Goal: Transaction & Acquisition: Book appointment/travel/reservation

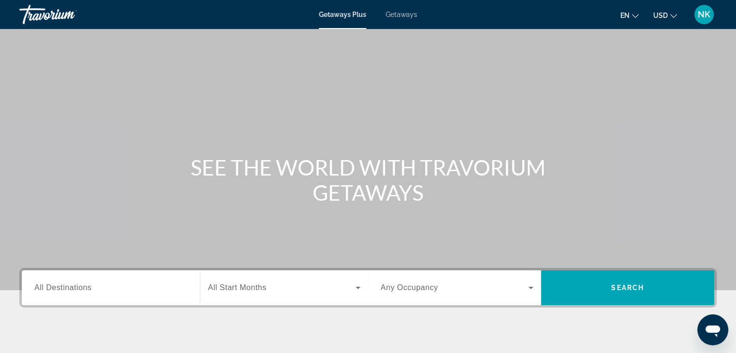
click at [704, 13] on span "NK" at bounding box center [703, 15] width 13 height 10
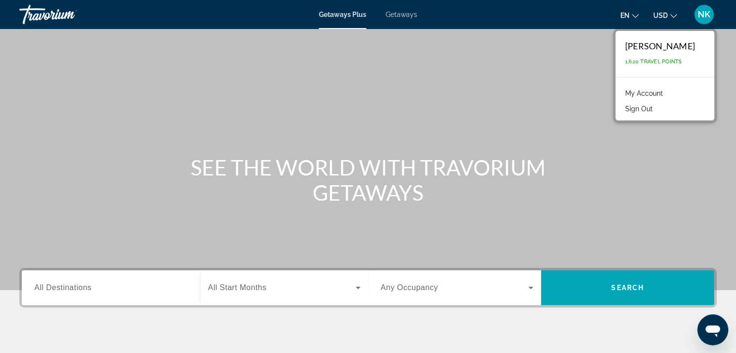
click at [704, 13] on span "NK" at bounding box center [703, 15] width 13 height 10
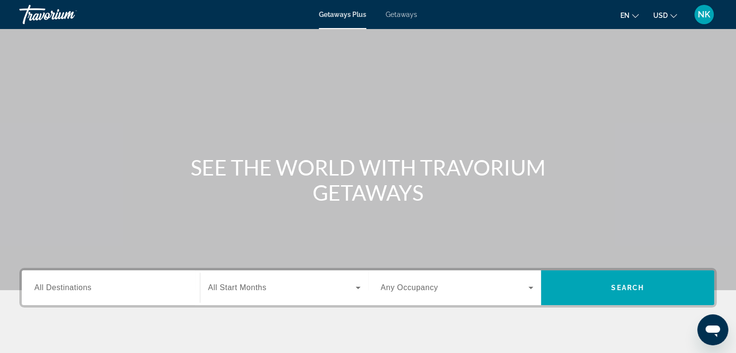
click at [402, 14] on span "Getaways" at bounding box center [400, 15] width 31 height 8
click at [352, 12] on span "Getaways Plus" at bounding box center [342, 15] width 47 height 8
click at [117, 289] on input "Destination All Destinations" at bounding box center [110, 288] width 153 height 12
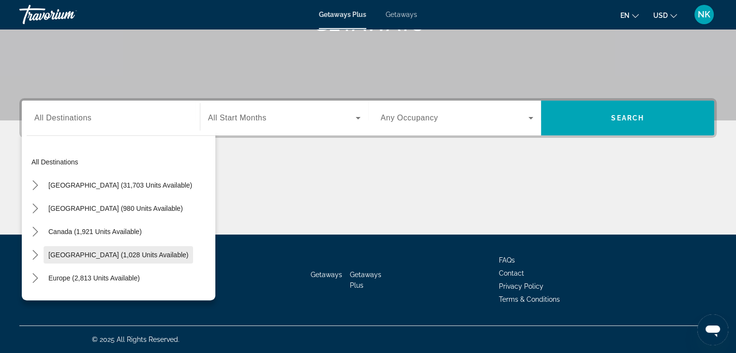
click at [69, 260] on span "Select destination: Caribbean & Atlantic Islands (1,028 units available)" at bounding box center [118, 254] width 149 height 23
type input "**********"
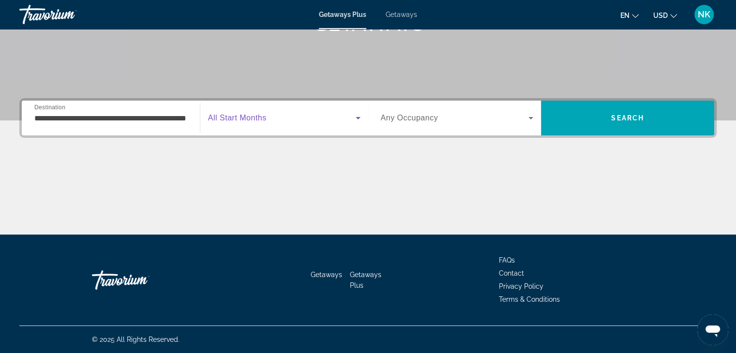
drag, startPoint x: 318, startPoint y: 121, endPoint x: 267, endPoint y: 119, distance: 50.8
click at [267, 119] on span "Search widget" at bounding box center [282, 118] width 148 height 12
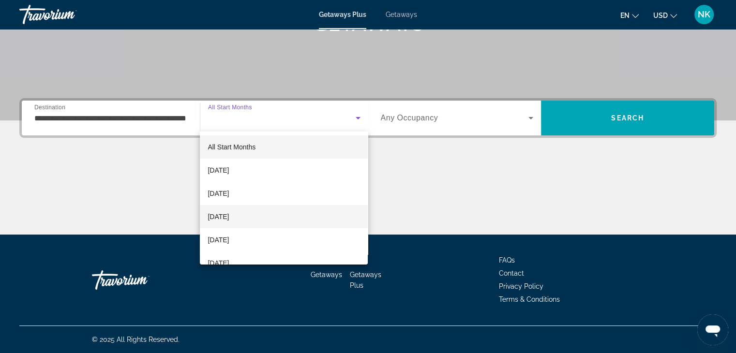
click at [269, 216] on mat-option "[DATE]" at bounding box center [284, 216] width 168 height 23
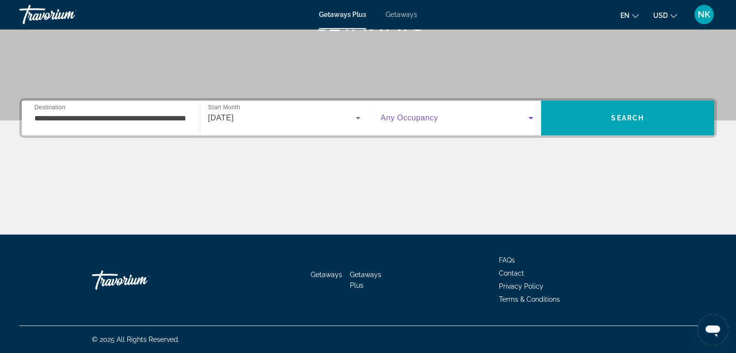
click at [520, 118] on span "Search widget" at bounding box center [455, 118] width 148 height 12
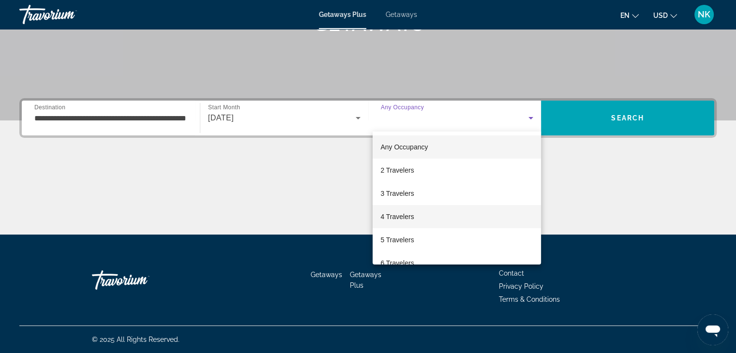
click at [470, 211] on mat-option "4 Travelers" at bounding box center [456, 216] width 168 height 23
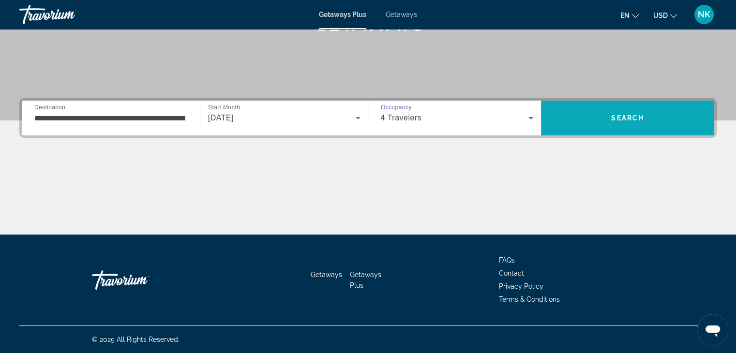
click at [623, 117] on span "Search" at bounding box center [627, 118] width 33 height 8
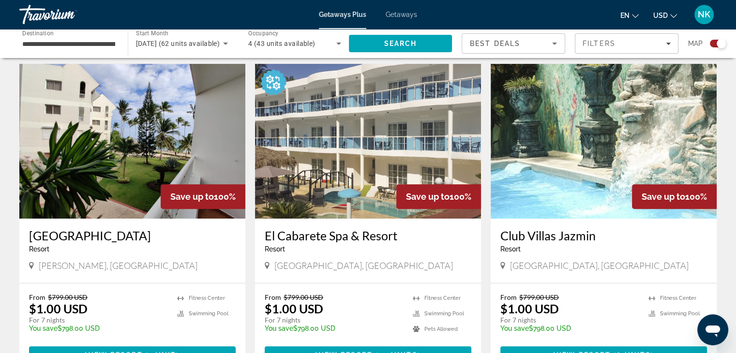
scroll to position [329, 0]
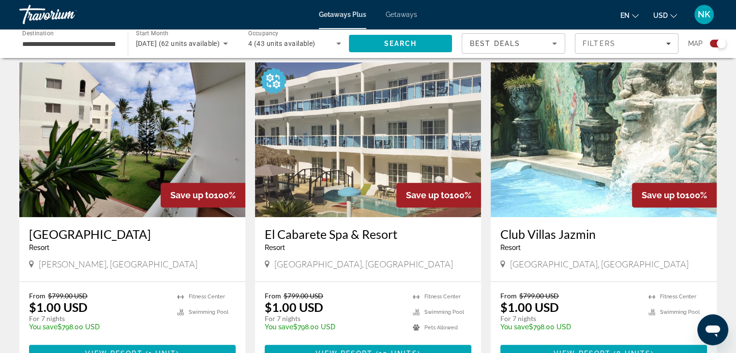
click at [570, 136] on img "Main content" at bounding box center [603, 139] width 226 height 155
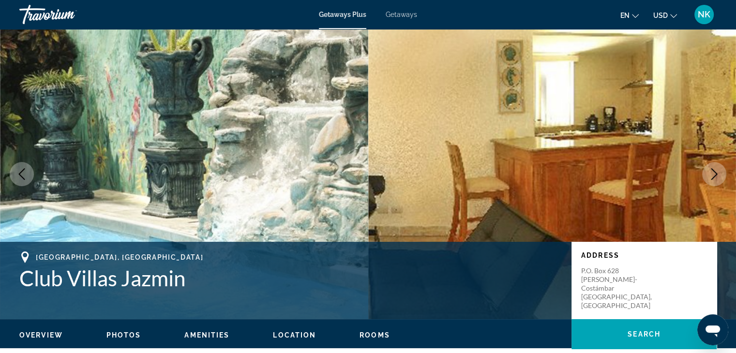
click at [714, 171] on icon "Next image" at bounding box center [714, 174] width 6 height 12
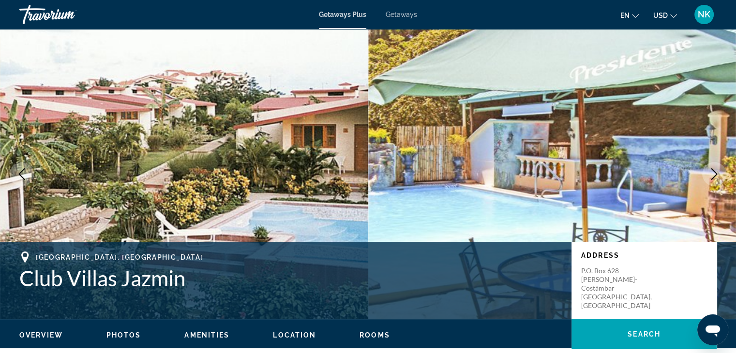
click at [714, 171] on icon "Next image" at bounding box center [714, 174] width 6 height 12
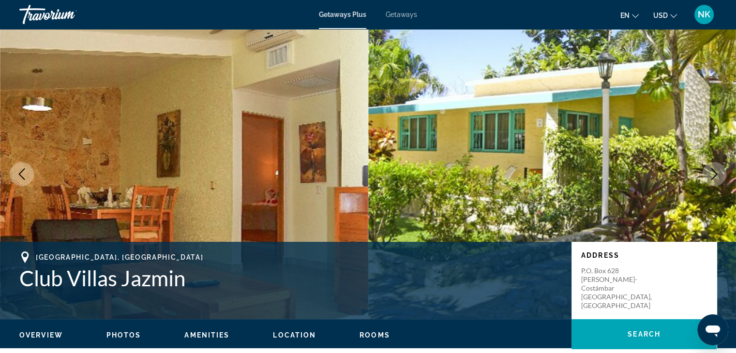
click at [714, 171] on icon "Next image" at bounding box center [714, 174] width 6 height 12
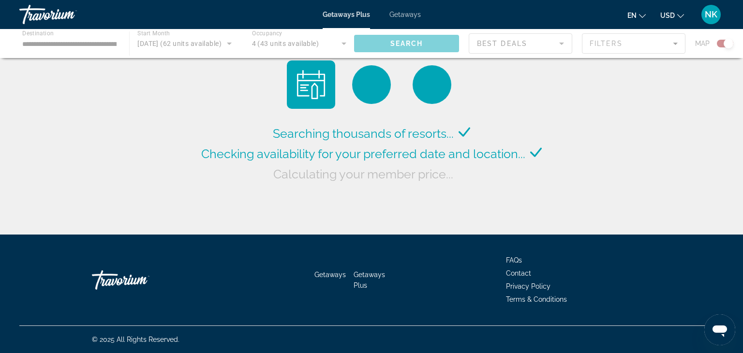
click at [98, 45] on div "Main content" at bounding box center [371, 43] width 743 height 29
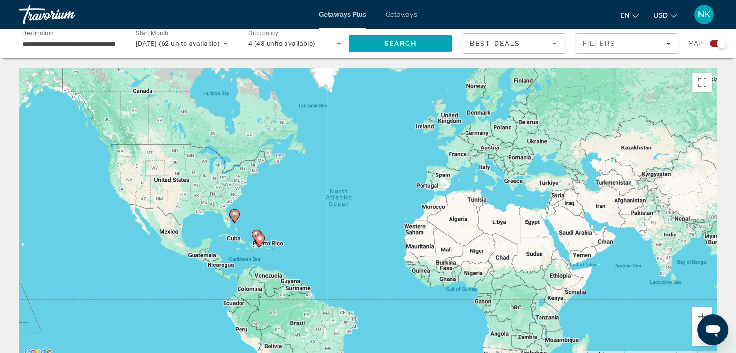
click at [91, 48] on input "**********" at bounding box center [68, 44] width 93 height 12
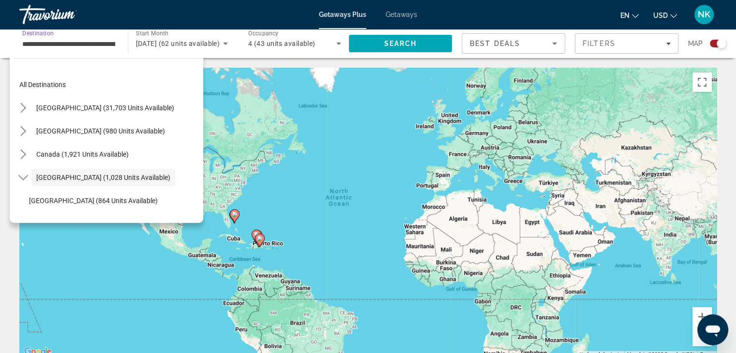
scroll to position [34, 0]
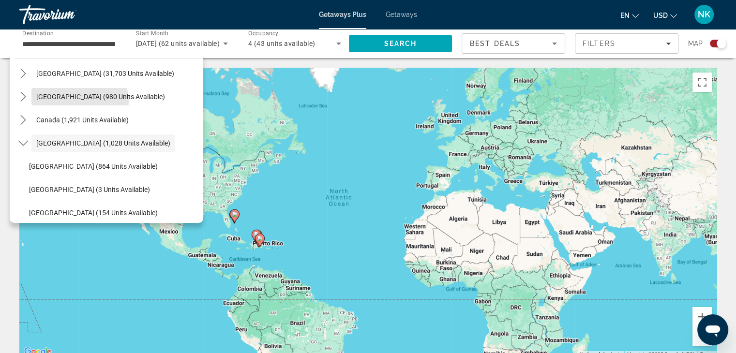
click at [77, 101] on span "Select destination: Mexico (980 units available)" at bounding box center [100, 96] width 138 height 23
type input "**********"
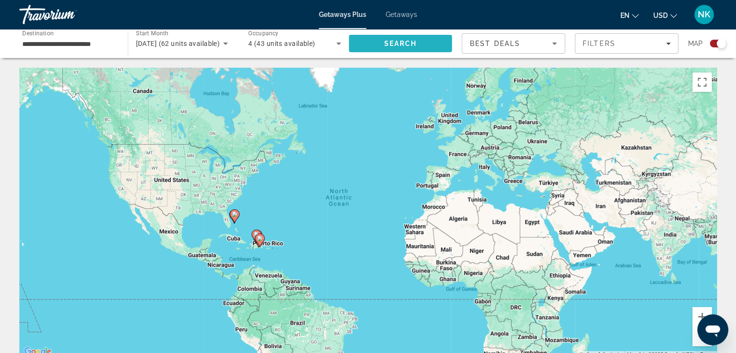
click at [382, 42] on span "Search" at bounding box center [401, 43] width 104 height 23
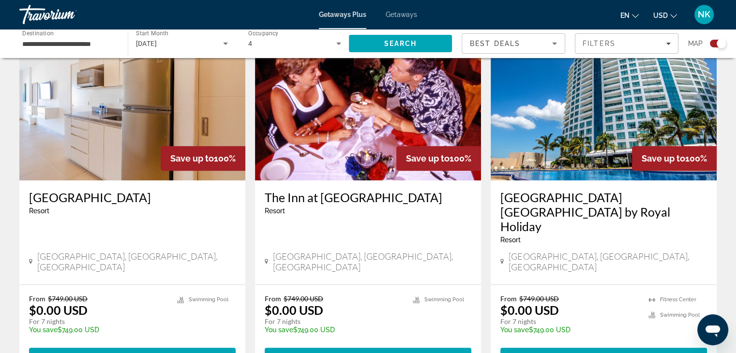
scroll to position [369, 0]
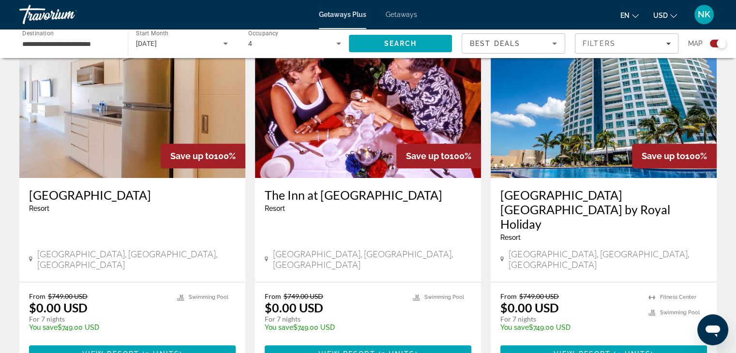
click at [636, 121] on img "Main content" at bounding box center [603, 100] width 226 height 155
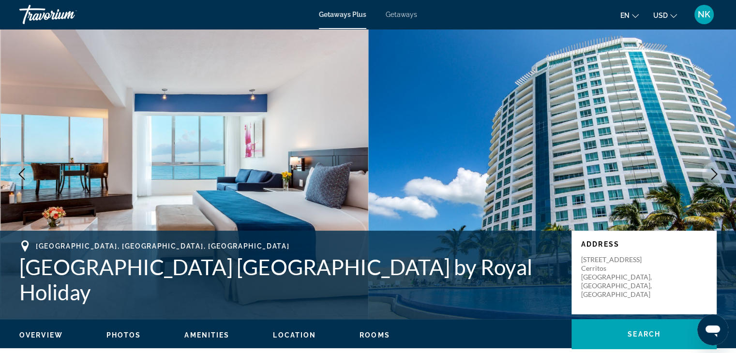
click at [712, 178] on icon "Next image" at bounding box center [714, 174] width 6 height 12
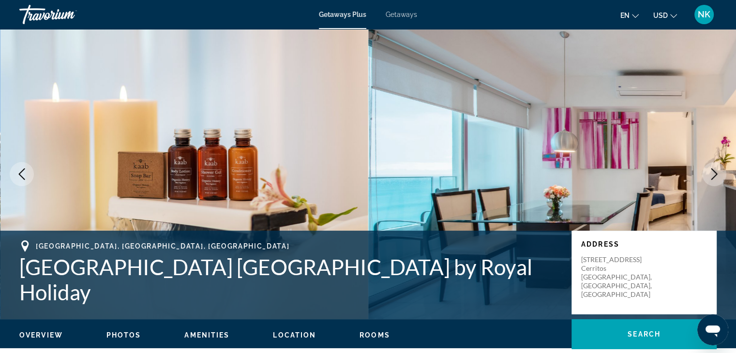
click at [712, 178] on icon "Next image" at bounding box center [714, 174] width 6 height 12
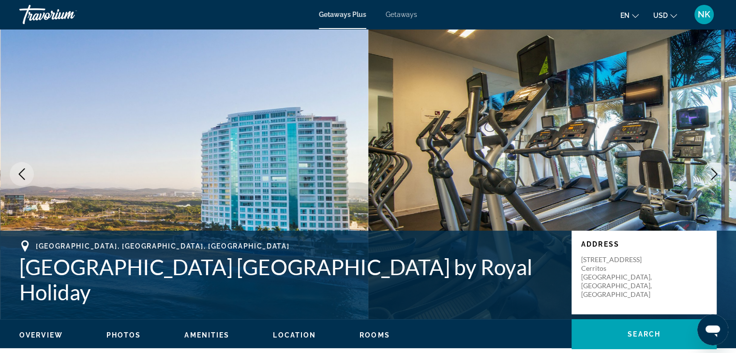
click at [712, 178] on icon "Next image" at bounding box center [714, 174] width 6 height 12
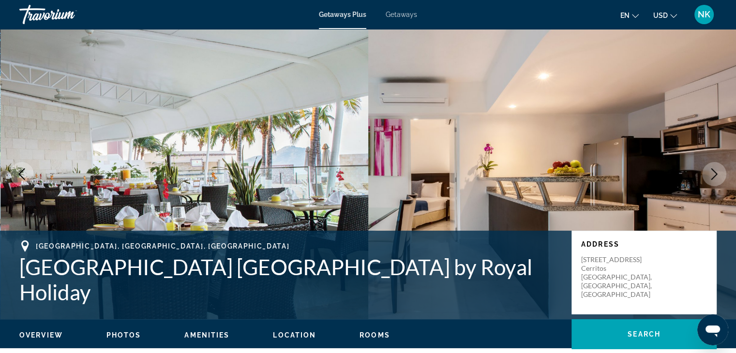
click at [712, 178] on icon "Next image" at bounding box center [714, 174] width 6 height 12
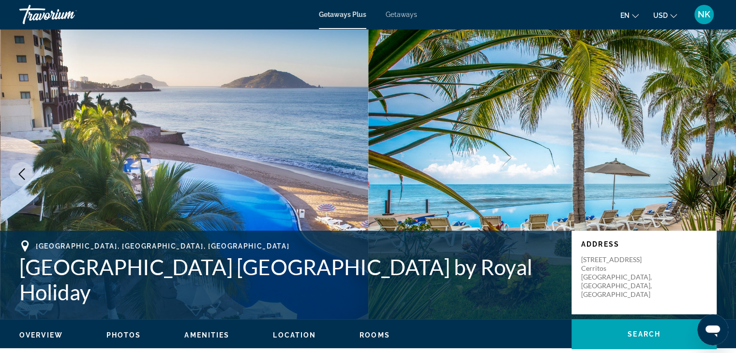
click at [712, 178] on icon "Next image" at bounding box center [714, 174] width 6 height 12
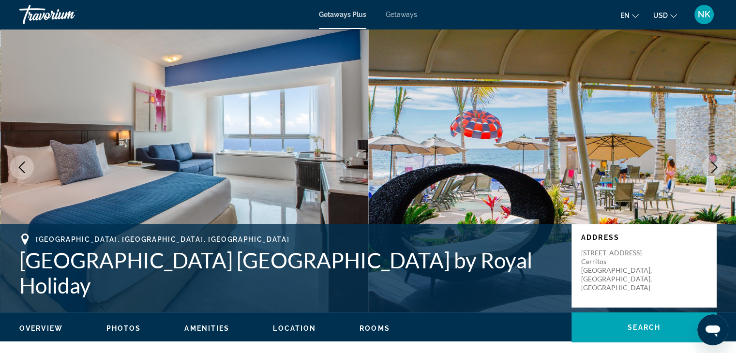
scroll to position [15, 0]
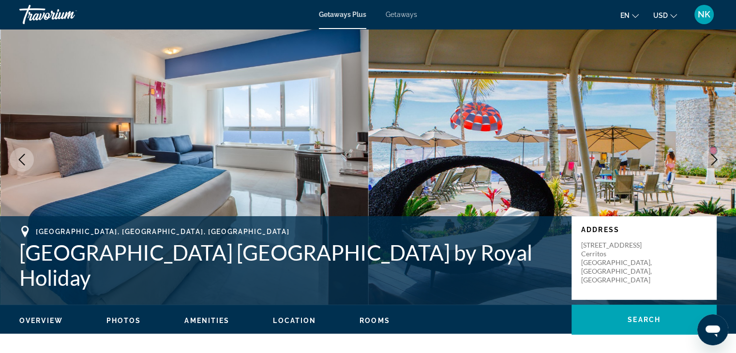
click at [207, 323] on span "Amenities" at bounding box center [206, 321] width 45 height 8
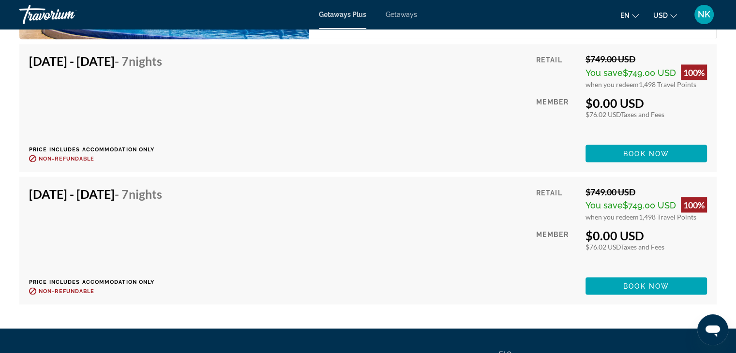
scroll to position [1775, 0]
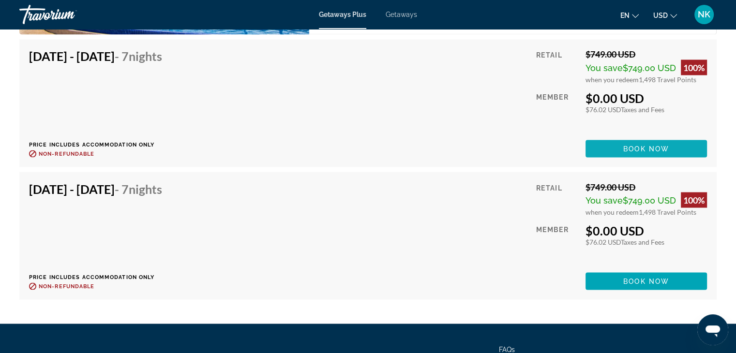
click at [625, 145] on span "Book now" at bounding box center [646, 149] width 46 height 8
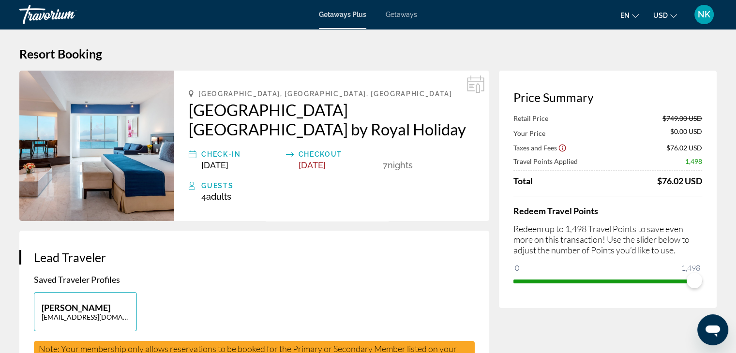
scroll to position [3, 0]
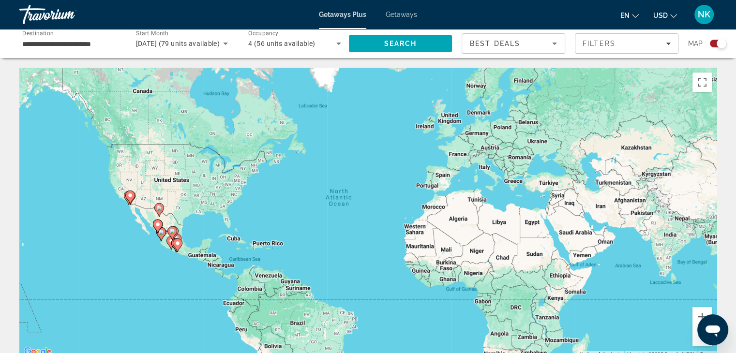
click at [199, 233] on div "To activate drag with keyboard, press Alt + Enter. Once in keyboard drag state,…" at bounding box center [367, 213] width 697 height 290
click at [172, 229] on image "Main content" at bounding box center [172, 231] width 6 height 6
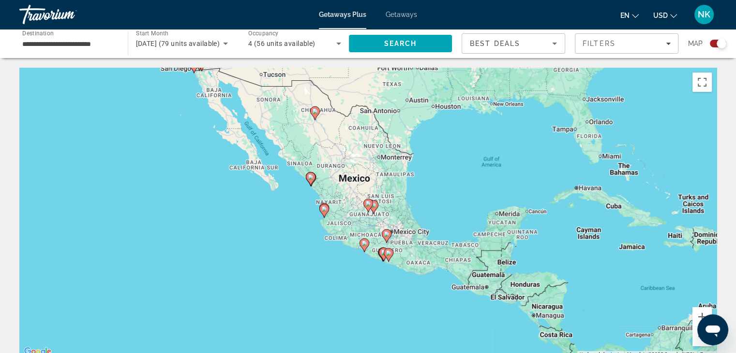
click at [533, 235] on div "To navigate, press the arrow keys. To activate drag with keyboard, press Alt + …" at bounding box center [367, 213] width 697 height 290
click at [533, 235] on div "To activate drag with keyboard, press Alt + Enter. Once in keyboard drag state,…" at bounding box center [367, 213] width 697 height 290
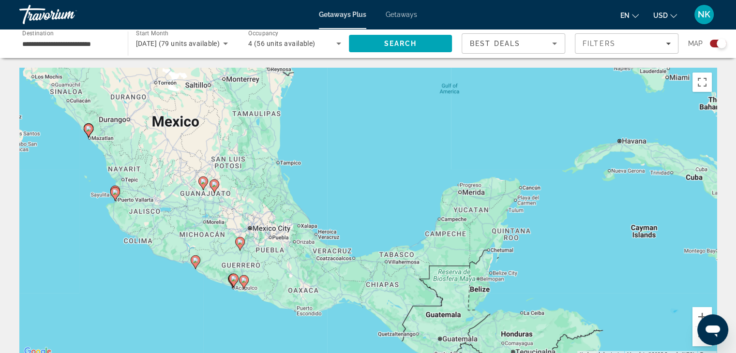
click at [524, 232] on div "To activate drag with keyboard, press Alt + Enter. Once in keyboard drag state,…" at bounding box center [367, 213] width 697 height 290
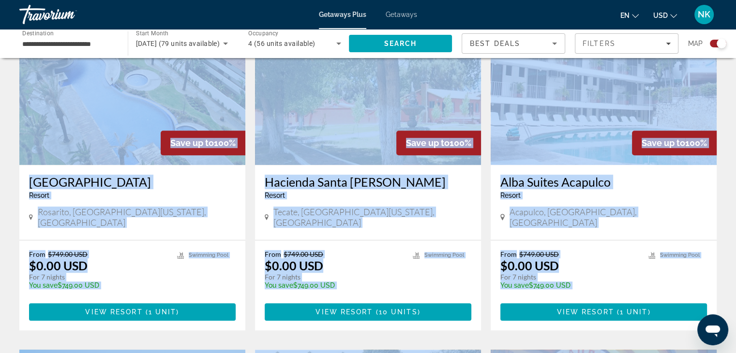
scroll to position [777, 0]
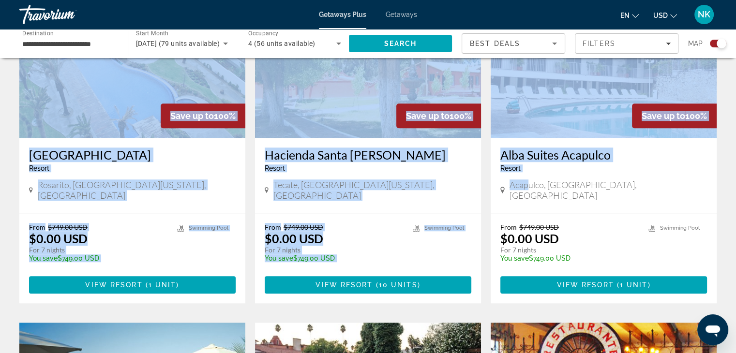
drag, startPoint x: 234, startPoint y: 282, endPoint x: 527, endPoint y: 159, distance: 317.6
click at [527, 159] on div "To navigate the map with touch gestures double-tap and hold your finger on the …" at bounding box center [368, 170] width 736 height 1760
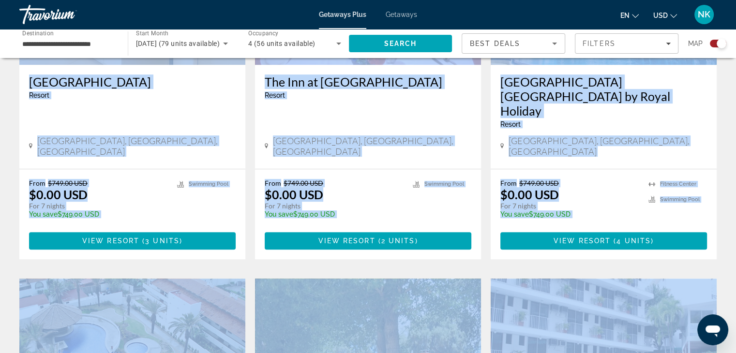
scroll to position [0, 0]
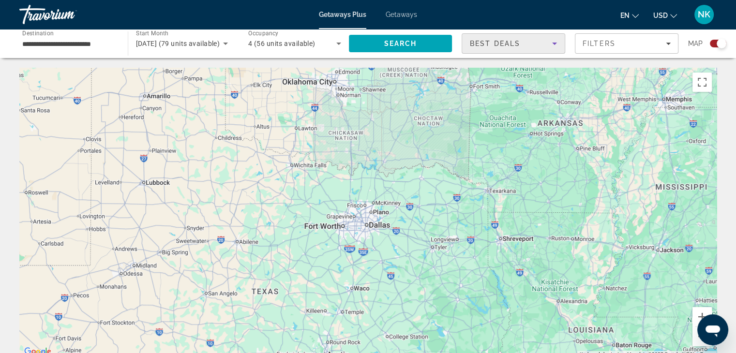
click at [555, 43] on icon "Sort by" at bounding box center [554, 44] width 5 height 2
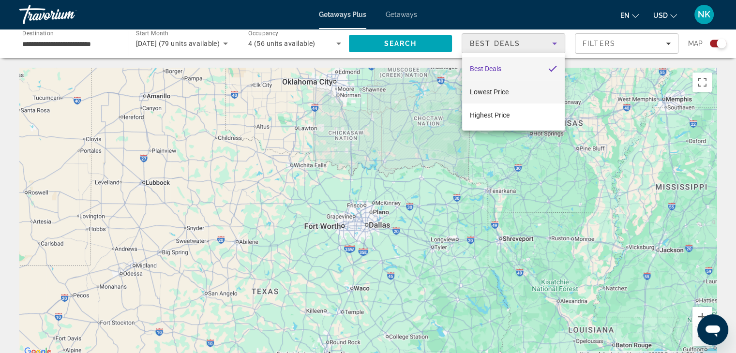
click at [509, 92] on mat-option "Lowest Price" at bounding box center [513, 91] width 103 height 23
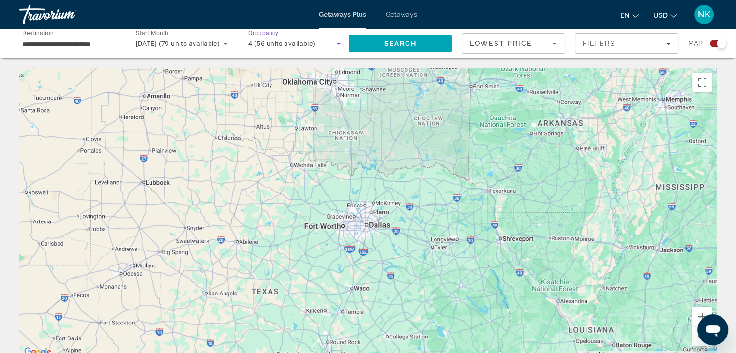
click at [311, 44] on span "4 (56 units available)" at bounding box center [281, 44] width 67 height 8
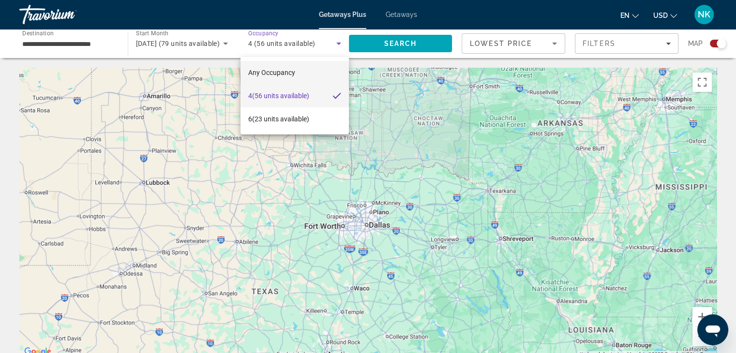
click at [273, 73] on span "Any Occupancy" at bounding box center [271, 73] width 47 height 8
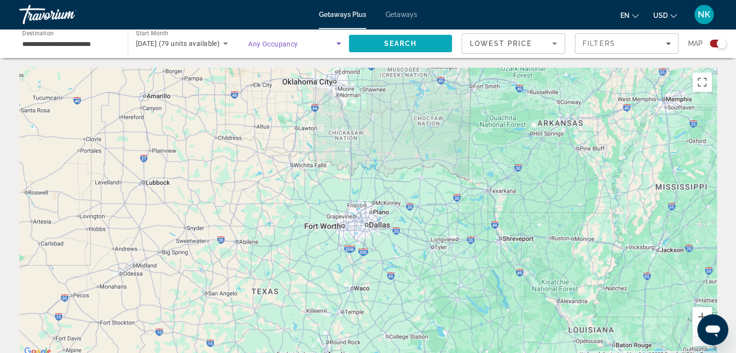
click at [369, 39] on span "Search" at bounding box center [401, 43] width 104 height 23
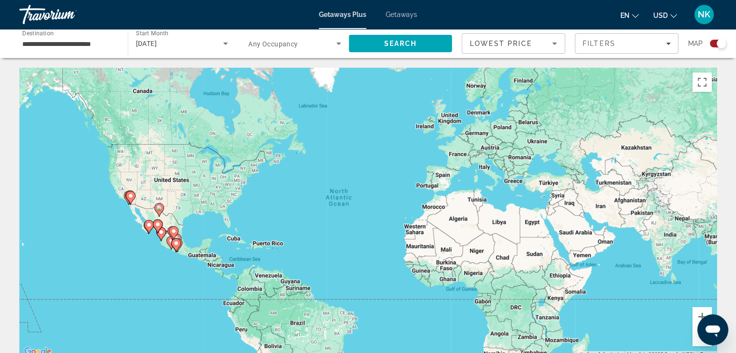
click at [195, 233] on div "To activate drag with keyboard, press Alt + Enter. Once in keyboard drag state,…" at bounding box center [367, 213] width 697 height 290
click at [179, 244] on icon "Main content" at bounding box center [175, 245] width 9 height 13
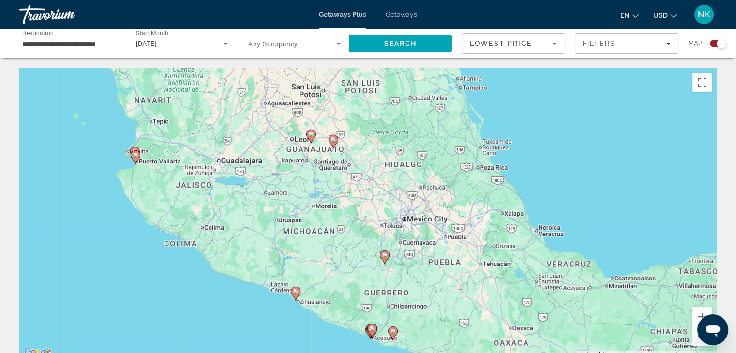
drag, startPoint x: 529, startPoint y: 163, endPoint x: 534, endPoint y: 290, distance: 127.3
click at [534, 290] on div "To activate drag with keyboard, press Alt + Enter. Once in keyboard drag state,…" at bounding box center [367, 213] width 697 height 290
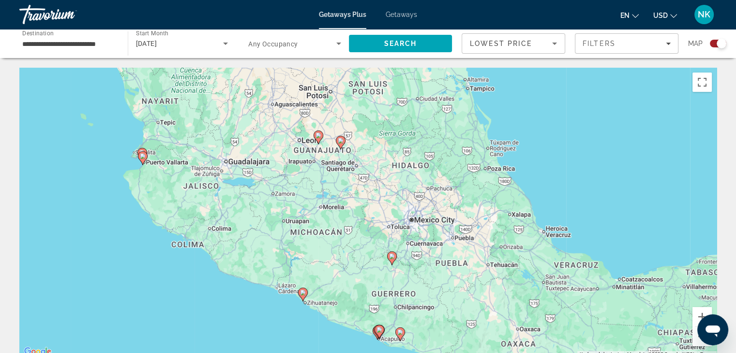
click at [534, 290] on div "To activate drag with keyboard, press Alt + Enter. Once in keyboard drag state,…" at bounding box center [367, 213] width 697 height 290
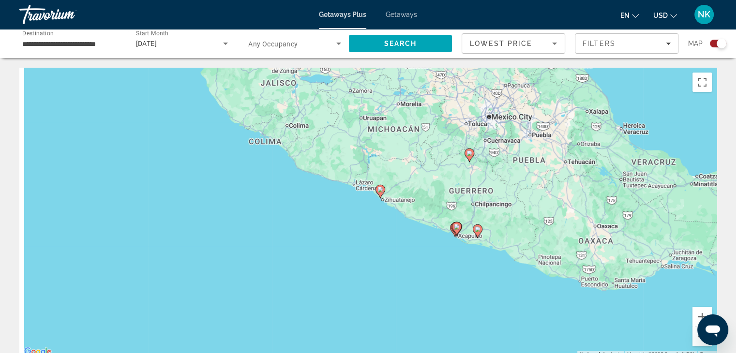
drag, startPoint x: 534, startPoint y: 290, endPoint x: 656, endPoint y: 219, distance: 140.7
click at [656, 219] on div "To activate drag with keyboard, press Alt + Enter. Once in keyboard drag state,…" at bounding box center [367, 213] width 697 height 290
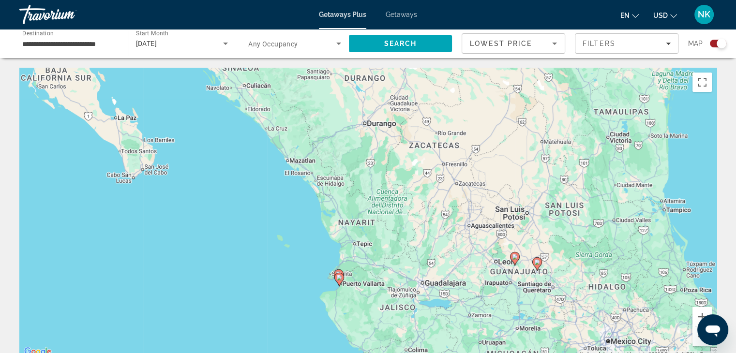
drag, startPoint x: 352, startPoint y: 157, endPoint x: 430, endPoint y: 355, distance: 212.0
click at [430, 353] on html "**********" at bounding box center [368, 176] width 736 height 353
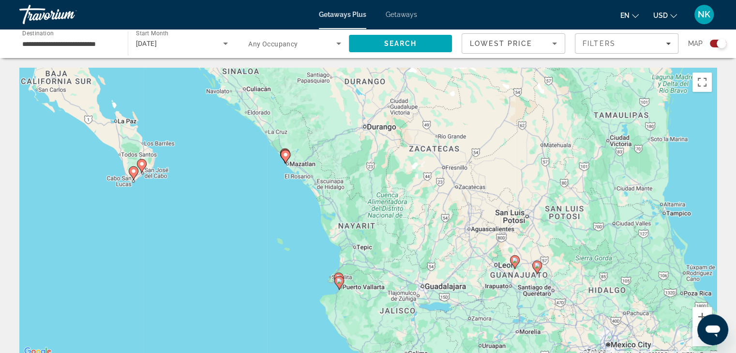
click at [336, 285] on icon "Main content" at bounding box center [339, 283] width 10 height 14
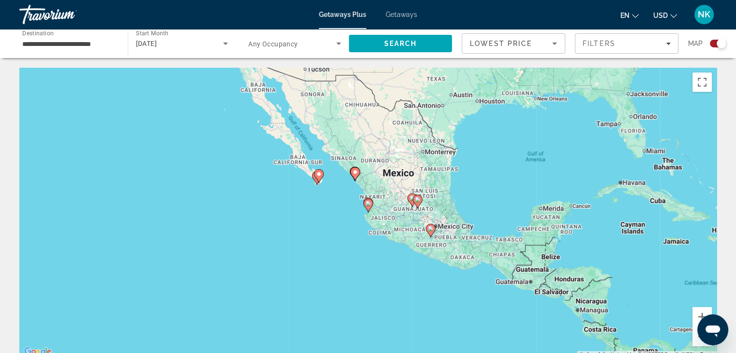
click at [371, 204] on image "Main content" at bounding box center [368, 204] width 6 height 6
type input "**********"
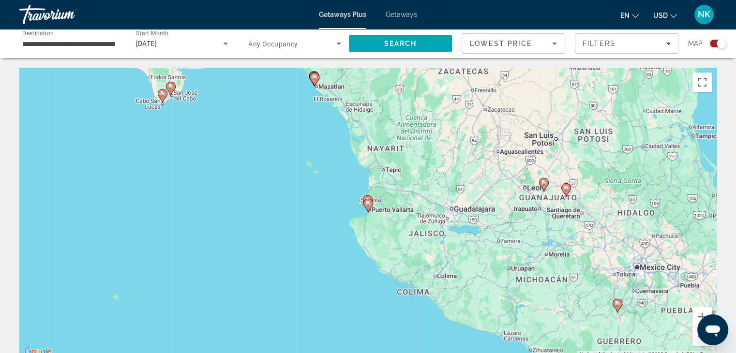
click at [371, 204] on image "Main content" at bounding box center [368, 204] width 6 height 6
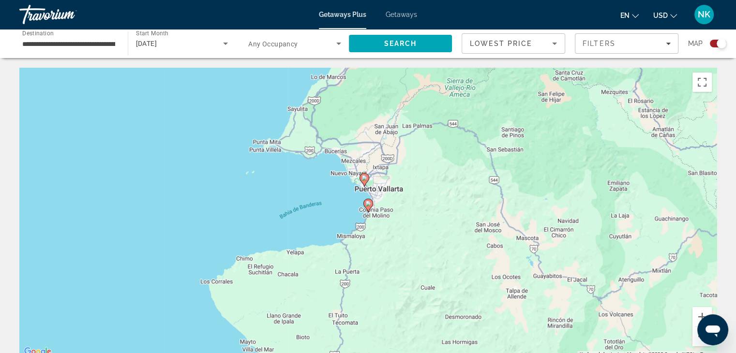
click at [371, 204] on image "Main content" at bounding box center [368, 204] width 6 height 6
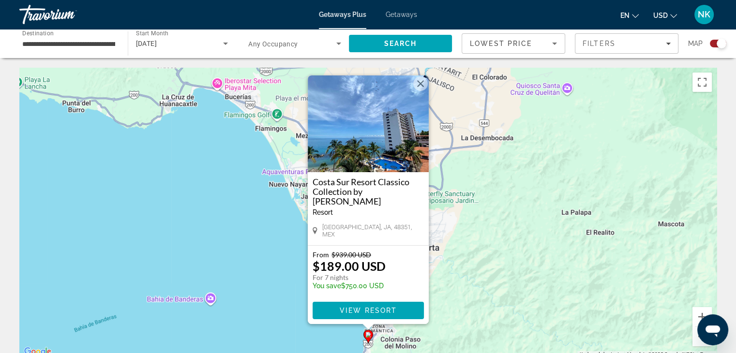
click at [273, 283] on div "To activate drag with keyboard, press Alt + Enter. Once in keyboard drag state,…" at bounding box center [367, 213] width 697 height 290
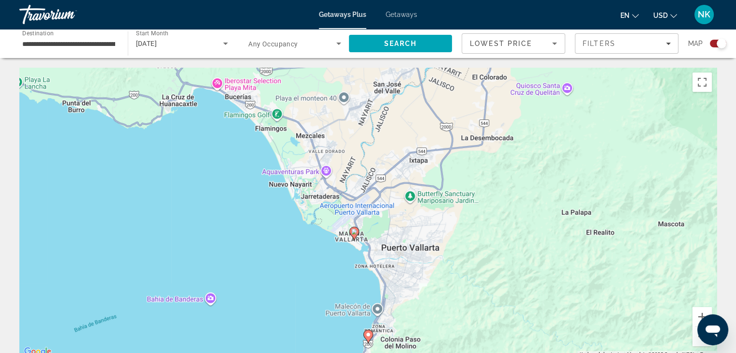
click at [355, 233] on image "Main content" at bounding box center [354, 232] width 6 height 6
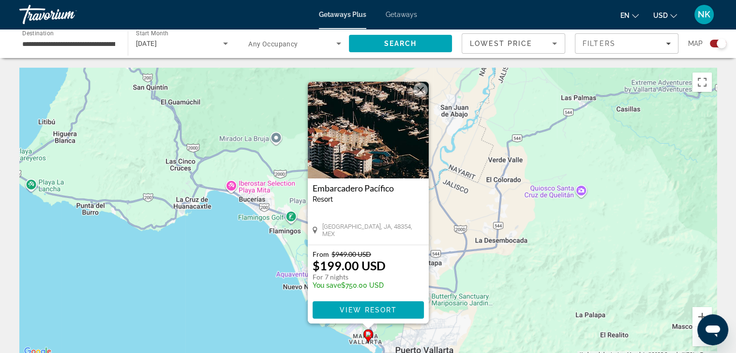
click at [285, 308] on div "To activate drag with keyboard, press Alt + Enter. Once in keyboard drag state,…" at bounding box center [367, 213] width 697 height 290
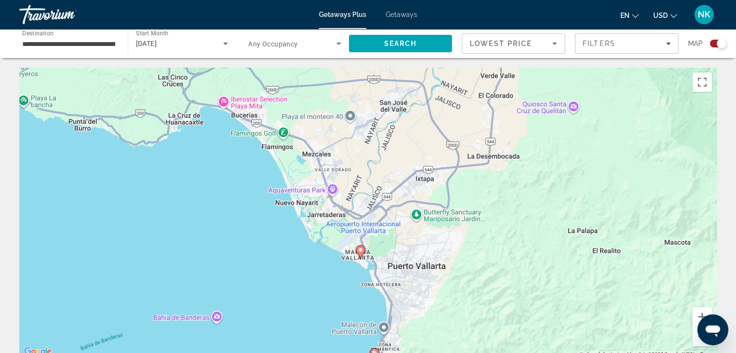
drag, startPoint x: 302, startPoint y: 310, endPoint x: 294, endPoint y: 208, distance: 101.5
click at [294, 208] on div "To activate drag with keyboard, press Alt + Enter. Once in keyboard drag state,…" at bounding box center [367, 213] width 697 height 290
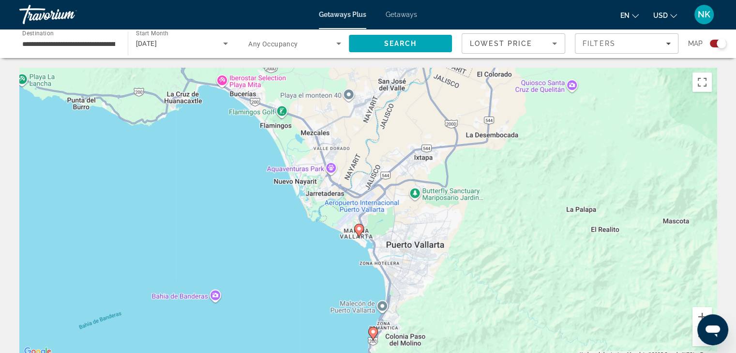
click at [371, 335] on icon "Main content" at bounding box center [372, 333] width 9 height 13
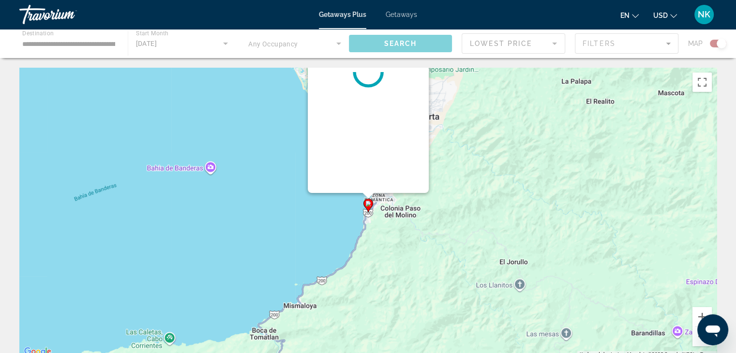
click at [371, 335] on div "To activate drag with keyboard, press Alt + Enter. Once in keyboard drag state,…" at bounding box center [367, 213] width 697 height 290
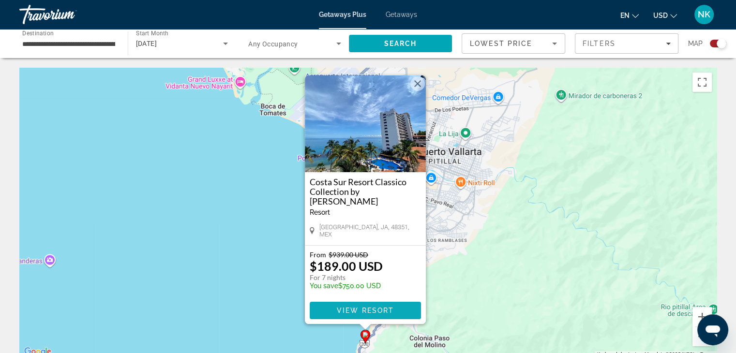
click at [368, 309] on span "View Resort" at bounding box center [364, 311] width 57 height 8
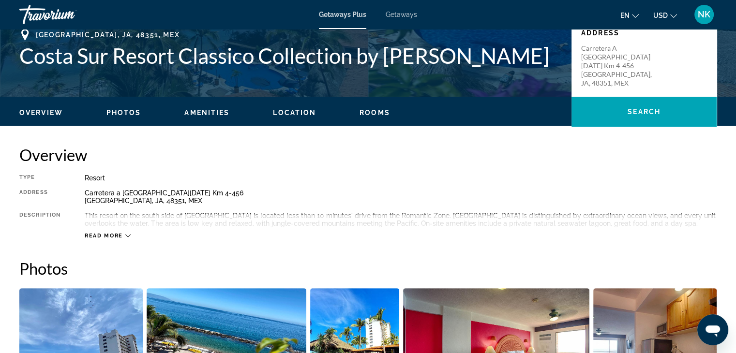
scroll to position [224, 0]
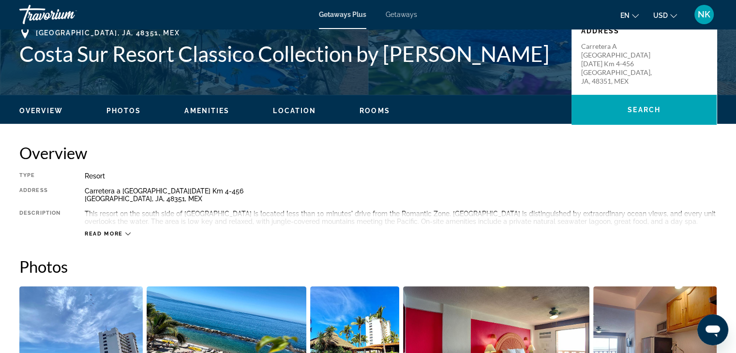
click at [125, 111] on span "Photos" at bounding box center [123, 111] width 35 height 8
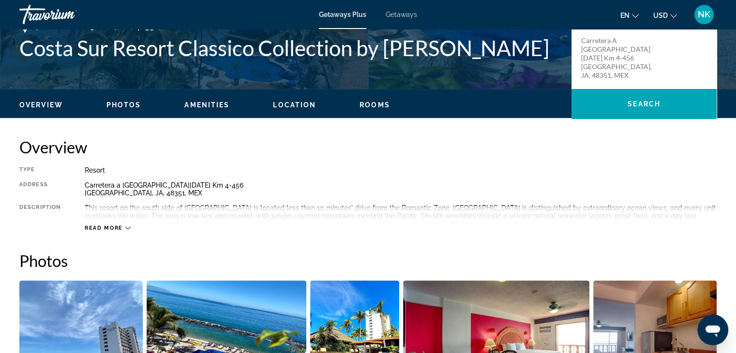
scroll to position [145, 0]
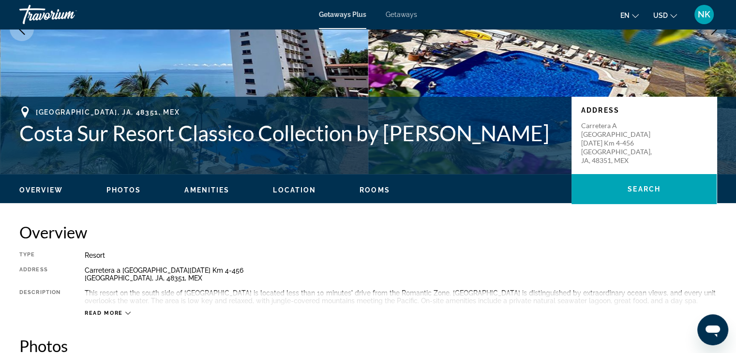
click at [337, 11] on span "Getaways Plus" at bounding box center [342, 15] width 47 height 8
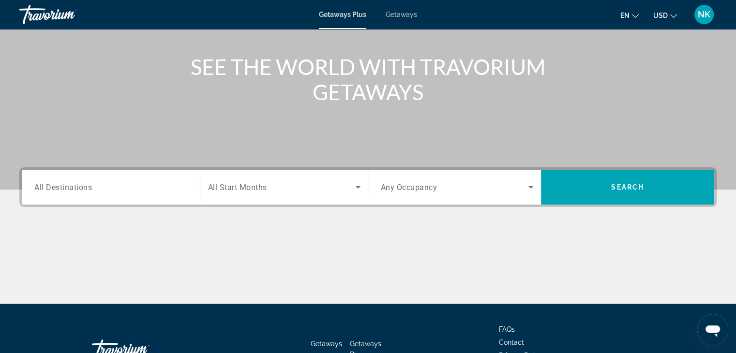
scroll to position [110, 0]
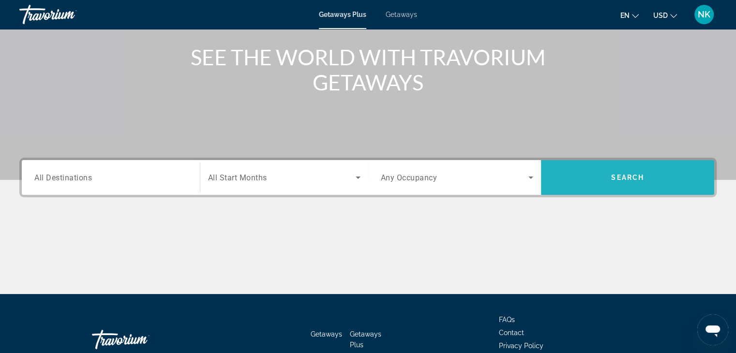
click at [602, 166] on span "Search" at bounding box center [627, 177] width 173 height 23
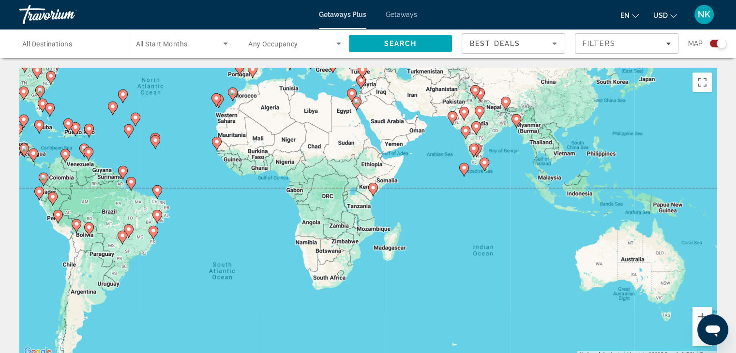
drag, startPoint x: 637, startPoint y: 298, endPoint x: 449, endPoint y: 187, distance: 218.6
click at [449, 187] on div "To activate drag with keyboard, press Alt + Enter. Once in keyboard drag state,…" at bounding box center [367, 213] width 697 height 290
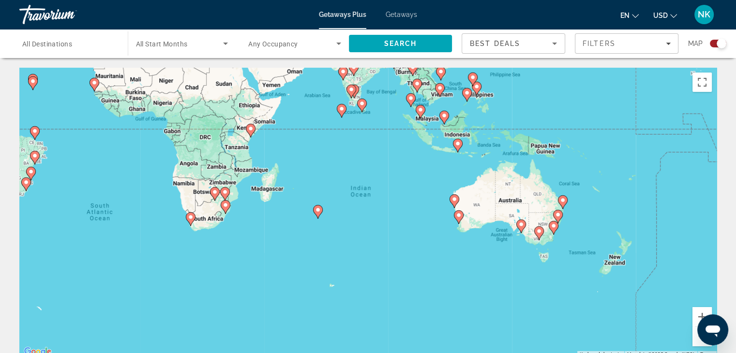
drag, startPoint x: 514, startPoint y: 264, endPoint x: 389, endPoint y: 204, distance: 138.2
click at [389, 204] on div "To activate drag with keyboard, press Alt + Enter. Once in keyboard drag state,…" at bounding box center [367, 213] width 697 height 290
click at [539, 233] on image "Main content" at bounding box center [539, 231] width 6 height 6
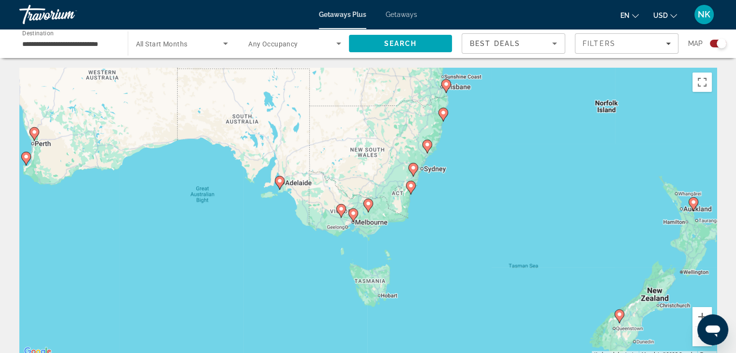
click at [354, 215] on image "Main content" at bounding box center [353, 213] width 6 height 6
type input "**********"
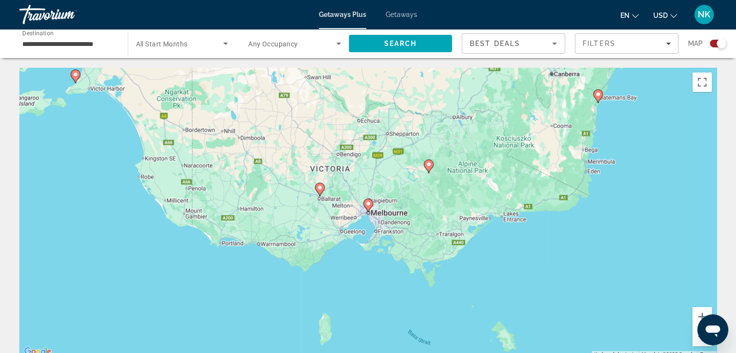
click at [368, 204] on image "Main content" at bounding box center [368, 204] width 6 height 6
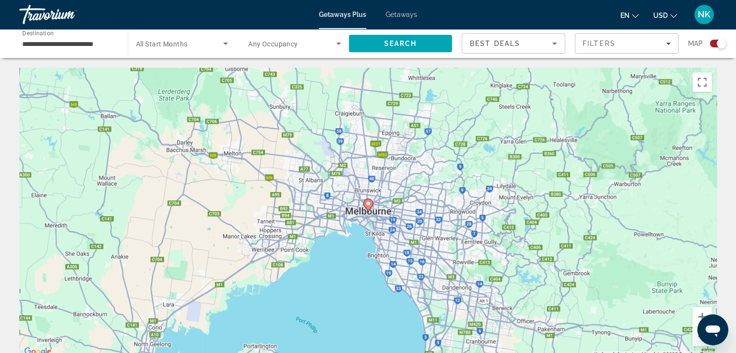
click at [368, 204] on image "Main content" at bounding box center [368, 204] width 6 height 6
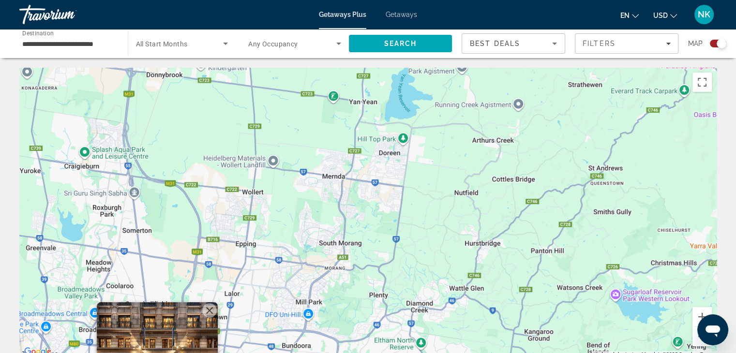
drag, startPoint x: 631, startPoint y: 154, endPoint x: 419, endPoint y: 375, distance: 305.8
click at [419, 353] on html "**********" at bounding box center [368, 176] width 736 height 353
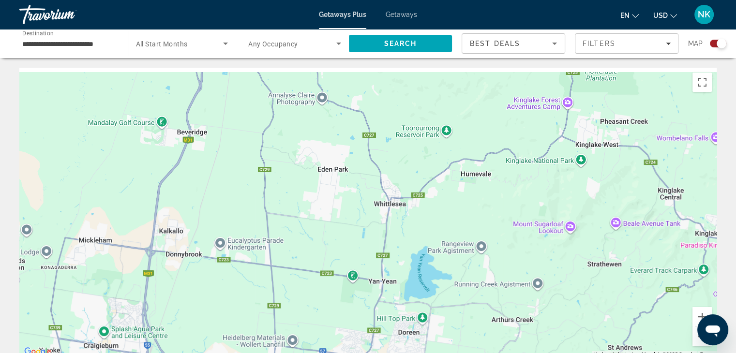
drag, startPoint x: 378, startPoint y: 191, endPoint x: 395, endPoint y: 371, distance: 181.6
click at [395, 353] on html "**********" at bounding box center [368, 176] width 736 height 353
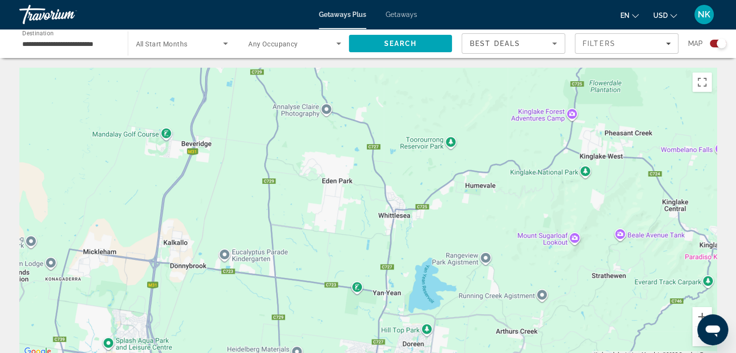
click at [697, 342] on button "Zoom out" at bounding box center [701, 336] width 19 height 19
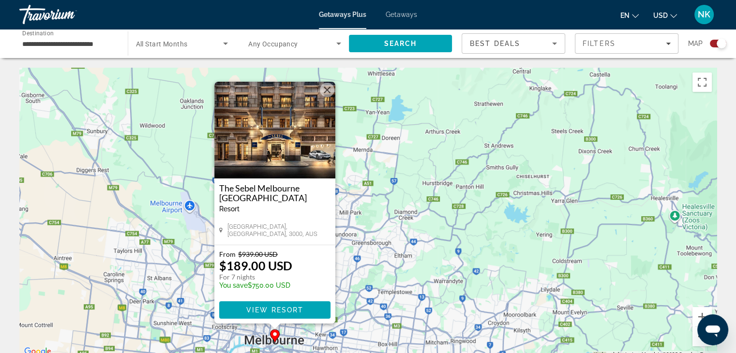
click at [697, 342] on button "Zoom out" at bounding box center [701, 336] width 19 height 19
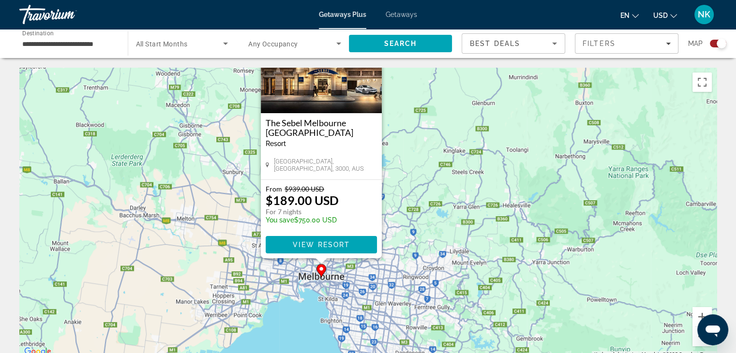
click at [504, 246] on div "To activate drag with keyboard, press Alt + Enter. Once in keyboard drag state,…" at bounding box center [367, 213] width 697 height 290
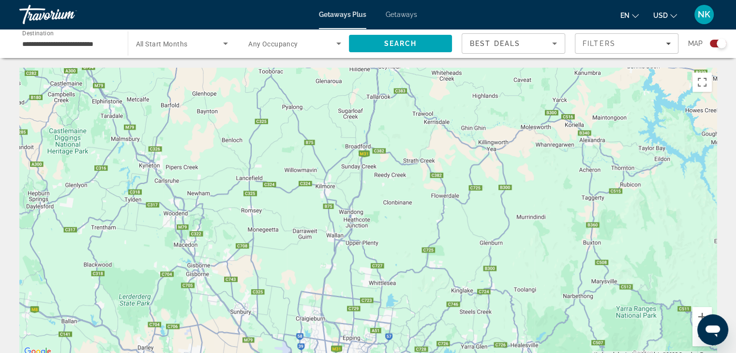
drag, startPoint x: 446, startPoint y: 187, endPoint x: 454, endPoint y: 330, distance: 143.4
click at [454, 330] on div "To activate drag with keyboard, press Alt + Enter. Once in keyboard drag state,…" at bounding box center [367, 213] width 697 height 290
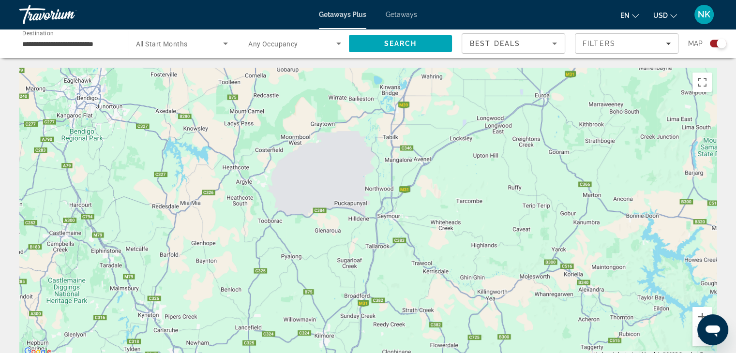
drag, startPoint x: 508, startPoint y: 226, endPoint x: 506, endPoint y: 375, distance: 149.0
click at [506, 353] on html "**********" at bounding box center [368, 176] width 736 height 353
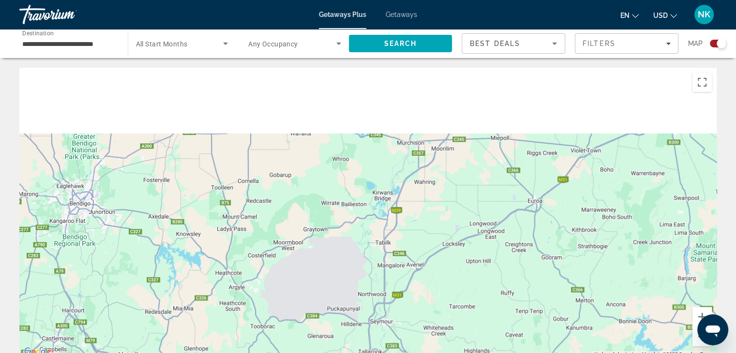
drag, startPoint x: 542, startPoint y: 249, endPoint x: 538, endPoint y: 375, distance: 126.8
click at [538, 353] on html "**********" at bounding box center [368, 176] width 736 height 353
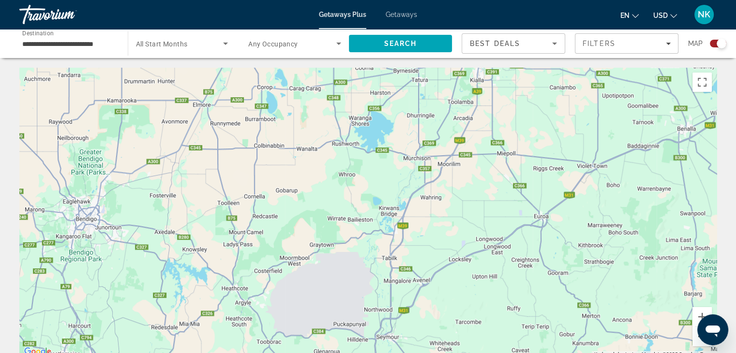
click at [698, 343] on button "Zoom out" at bounding box center [701, 336] width 19 height 19
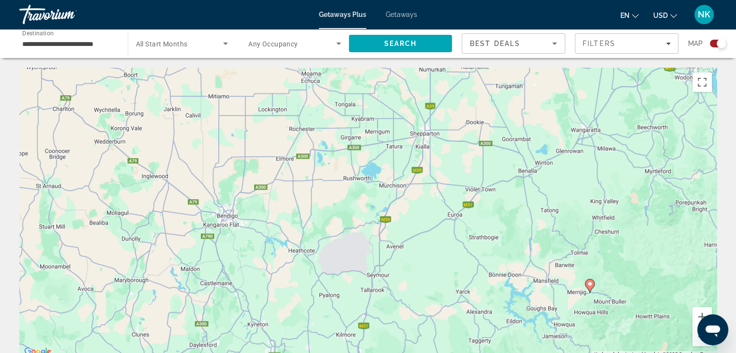
click at [591, 286] on image "Main content" at bounding box center [590, 284] width 6 height 6
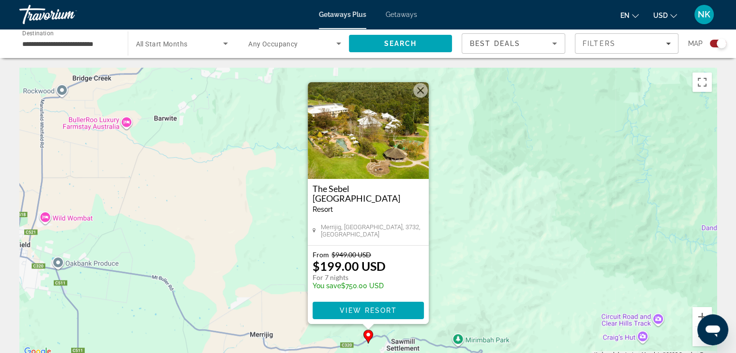
click at [698, 343] on button "Zoom out" at bounding box center [701, 336] width 19 height 19
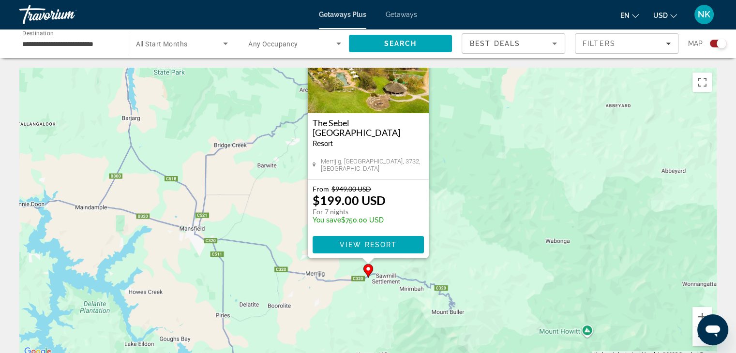
click at [698, 343] on button "Zoom out" at bounding box center [701, 336] width 19 height 19
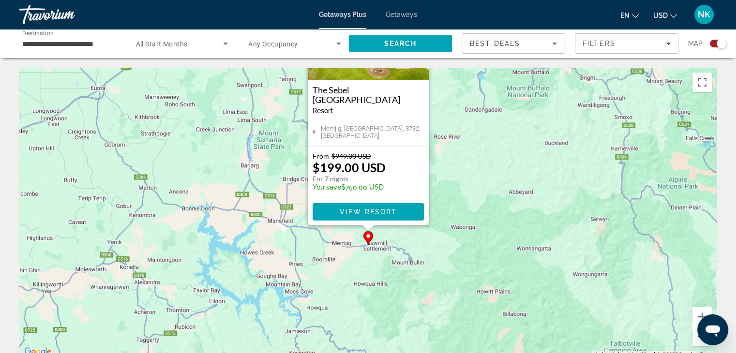
click at [698, 343] on button "Zoom out" at bounding box center [701, 336] width 19 height 19
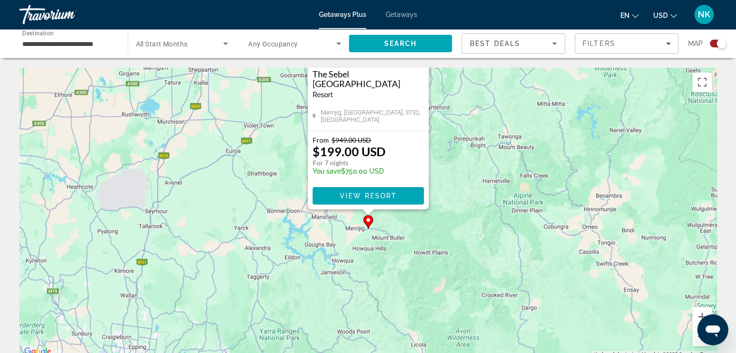
click at [698, 343] on button "Zoom out" at bounding box center [701, 336] width 19 height 19
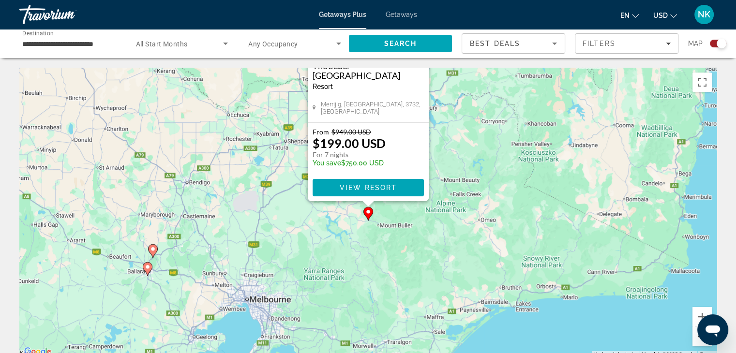
click at [698, 343] on button "Zoom out" at bounding box center [701, 336] width 19 height 19
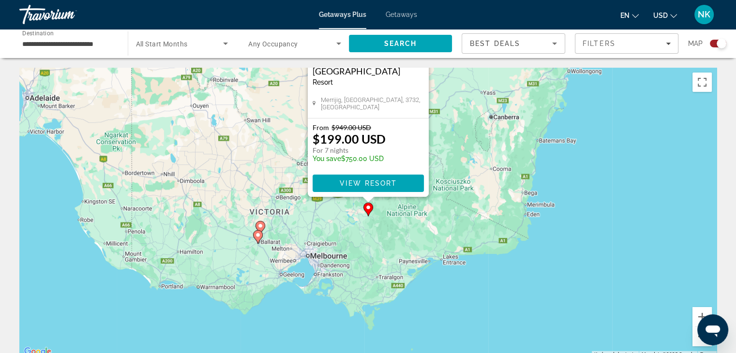
click at [698, 343] on button "Zoom out" at bounding box center [701, 336] width 19 height 19
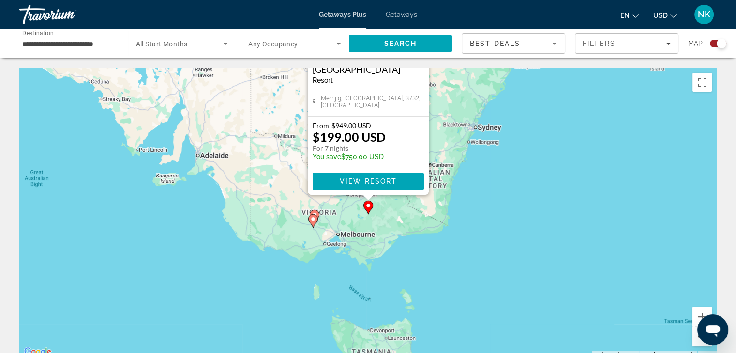
click at [698, 343] on button "Zoom out" at bounding box center [701, 336] width 19 height 19
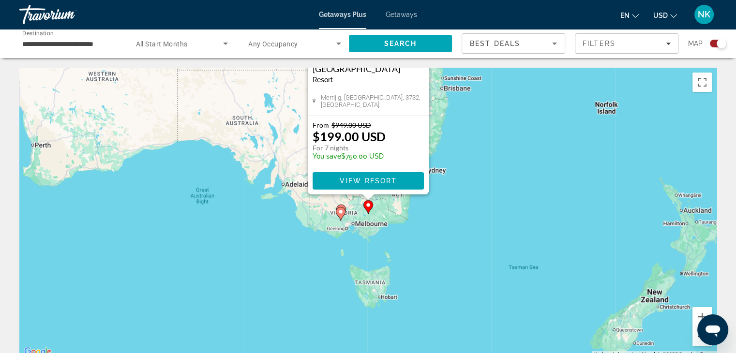
click at [698, 343] on button "Zoom out" at bounding box center [701, 336] width 19 height 19
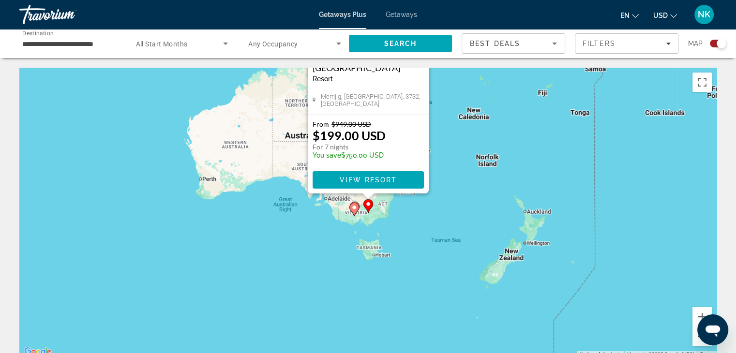
click at [698, 343] on button "Zoom out" at bounding box center [701, 336] width 19 height 19
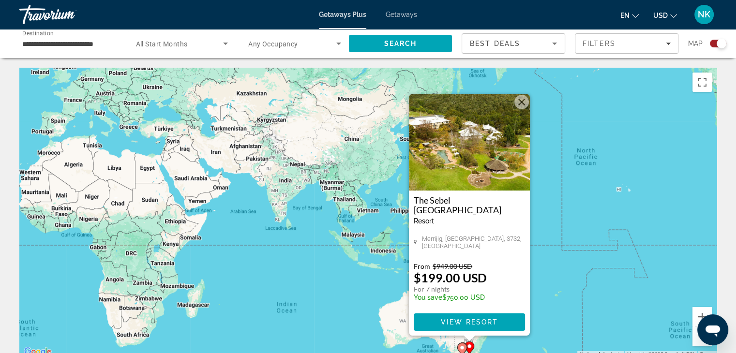
drag, startPoint x: 173, startPoint y: 176, endPoint x: 277, endPoint y: 323, distance: 179.8
click at [277, 323] on div "To activate drag with keyboard, press Alt + Enter. Once in keyboard drag state,…" at bounding box center [367, 213] width 697 height 290
click at [253, 296] on div "To activate drag with keyboard, press Alt + Enter. Once in keyboard drag state,…" at bounding box center [367, 213] width 697 height 290
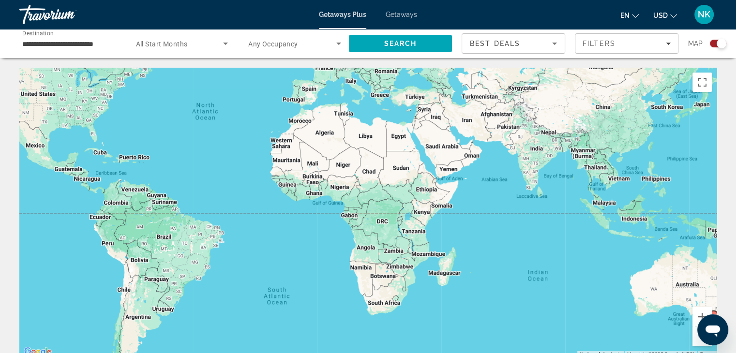
drag, startPoint x: 209, startPoint y: 264, endPoint x: 463, endPoint y: 229, distance: 256.3
click at [463, 229] on div "To activate drag with keyboard, press Alt + Enter. Once in keyboard drag state,…" at bounding box center [367, 213] width 697 height 290
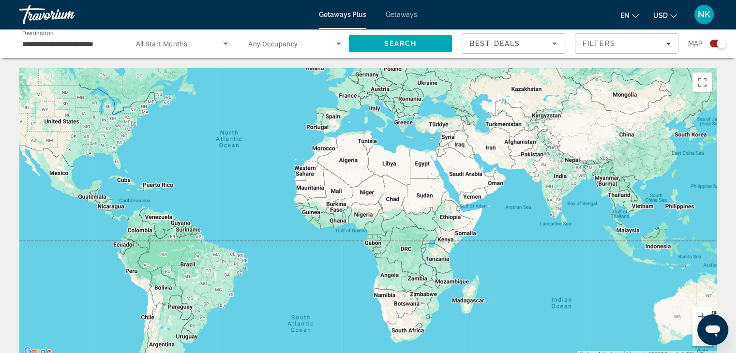
drag, startPoint x: 326, startPoint y: 255, endPoint x: 352, endPoint y: 175, distance: 84.6
click at [352, 175] on div "Main content" at bounding box center [367, 213] width 697 height 290
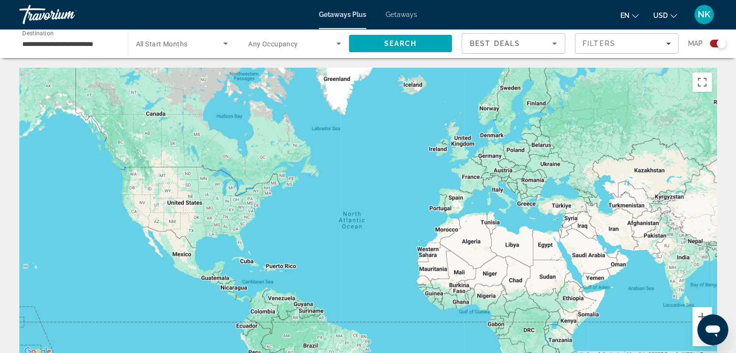
drag, startPoint x: 289, startPoint y: 206, endPoint x: 374, endPoint y: 374, distance: 188.8
click at [374, 353] on html "**********" at bounding box center [368, 176] width 736 height 353
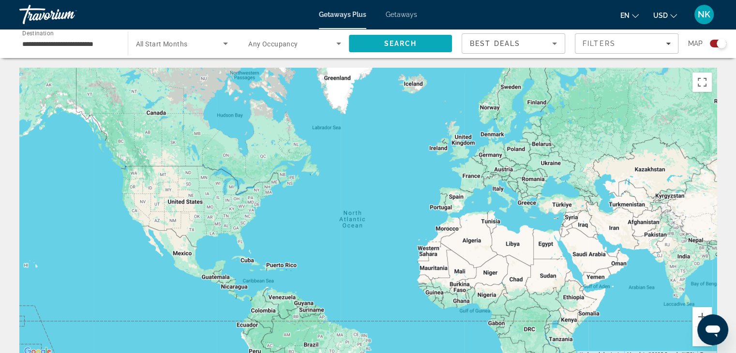
click at [403, 49] on span "Search" at bounding box center [401, 43] width 104 height 23
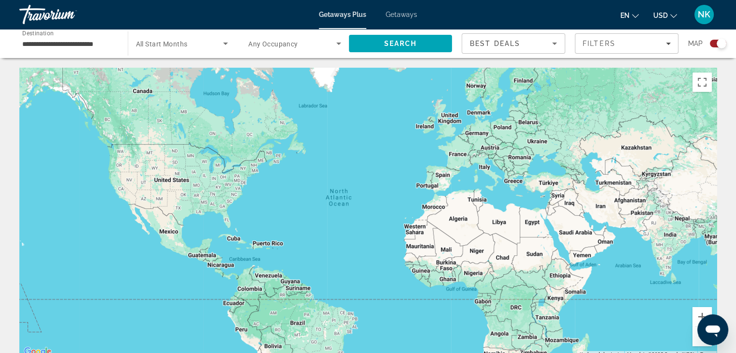
click at [265, 203] on div "Main content" at bounding box center [367, 213] width 697 height 290
click at [215, 196] on div "Main content" at bounding box center [367, 213] width 697 height 290
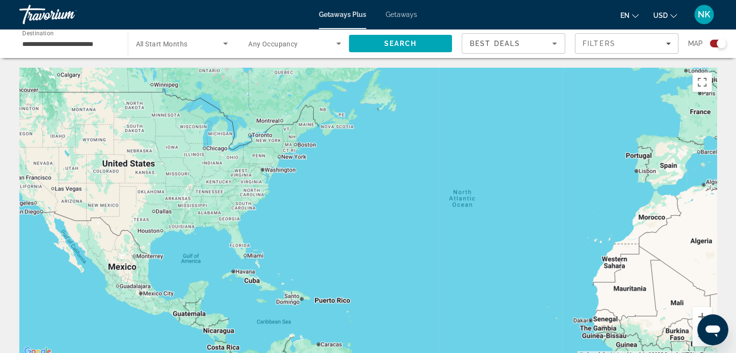
click at [215, 196] on div "Main content" at bounding box center [367, 213] width 697 height 290
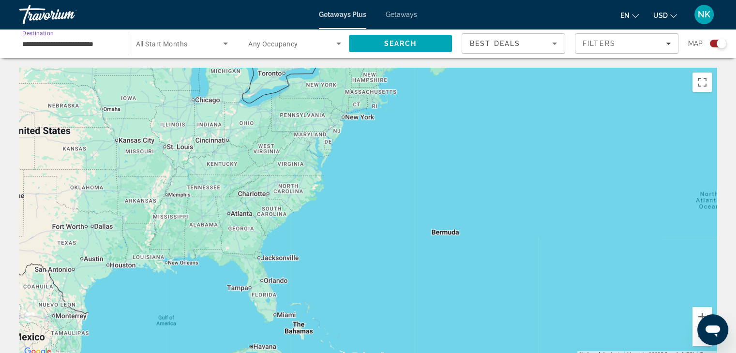
click at [79, 44] on input "**********" at bounding box center [68, 44] width 93 height 12
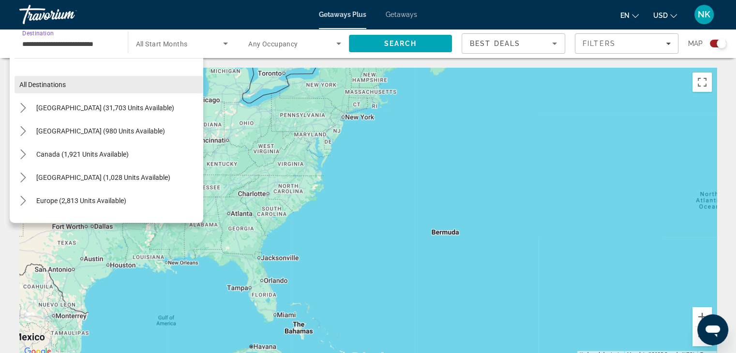
click at [38, 81] on span "All destinations" at bounding box center [42, 85] width 46 height 8
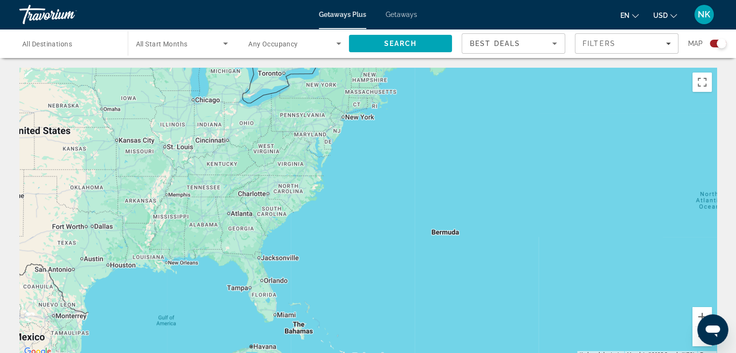
click at [71, 46] on span "All Destinations" at bounding box center [47, 44] width 50 height 8
click at [71, 46] on input "Destination All Destinations" at bounding box center [68, 44] width 93 height 12
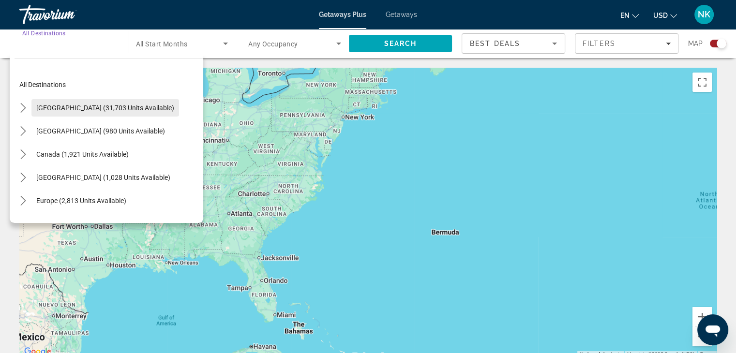
click at [54, 110] on span "[GEOGRAPHIC_DATA] (31,703 units available)" at bounding box center [105, 108] width 138 height 8
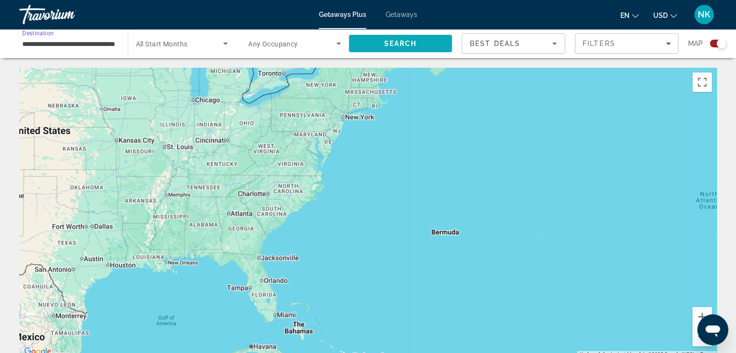
click at [378, 45] on span "Search" at bounding box center [401, 43] width 104 height 23
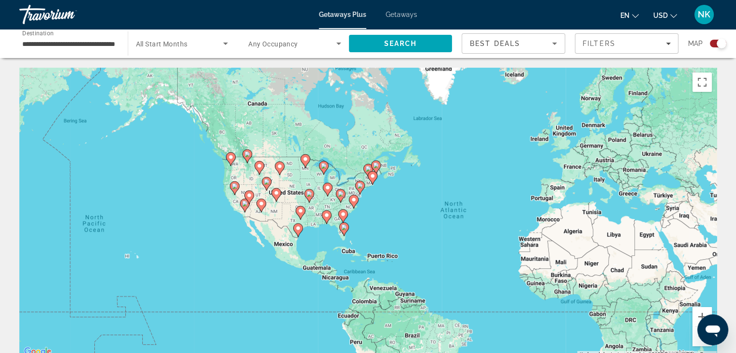
click at [337, 214] on div "To activate drag with keyboard, press Alt + Enter. Once in keyboard drag state,…" at bounding box center [367, 213] width 697 height 290
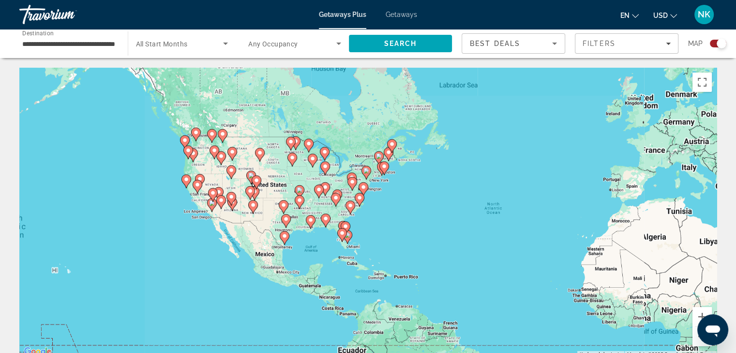
click at [337, 214] on div "To activate drag with keyboard, press Alt + Enter. Once in keyboard drag state,…" at bounding box center [367, 213] width 697 height 290
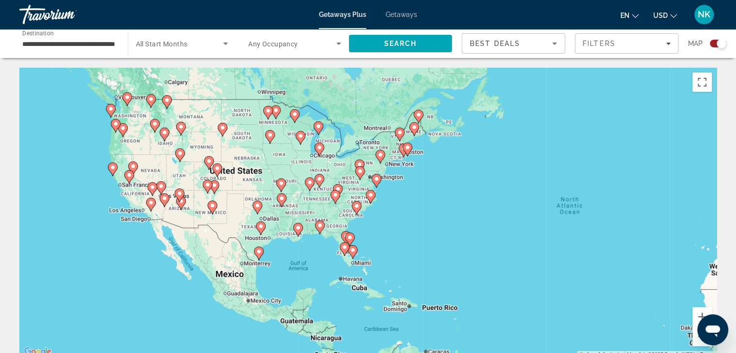
click at [348, 240] on image "Main content" at bounding box center [350, 238] width 6 height 6
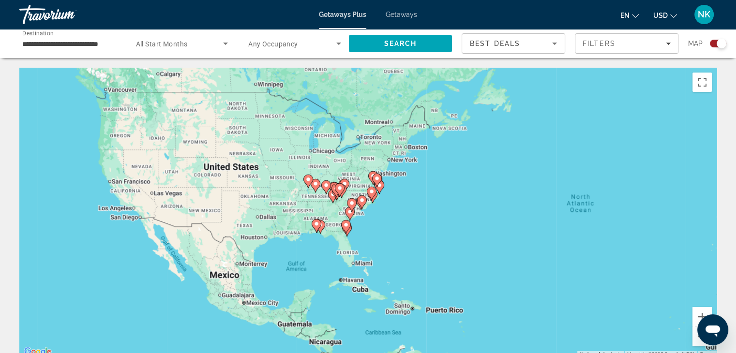
click at [348, 240] on div "To activate drag with keyboard, press Alt + Enter. Once in keyboard drag state,…" at bounding box center [367, 213] width 697 height 290
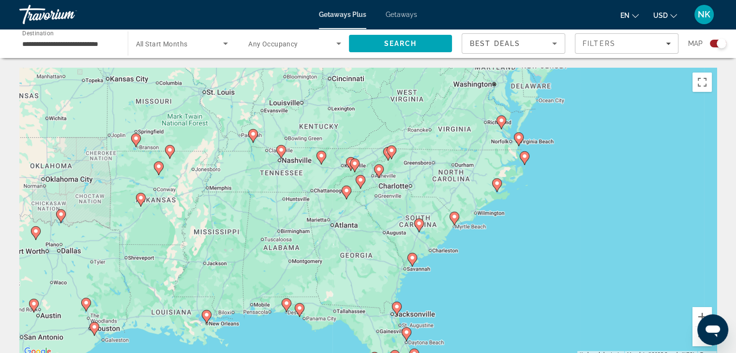
drag, startPoint x: 441, startPoint y: 186, endPoint x: 500, endPoint y: 302, distance: 130.0
click at [500, 302] on div "To activate drag with keyboard, press Alt + Enter. Once in keyboard drag state,…" at bounding box center [367, 213] width 697 height 290
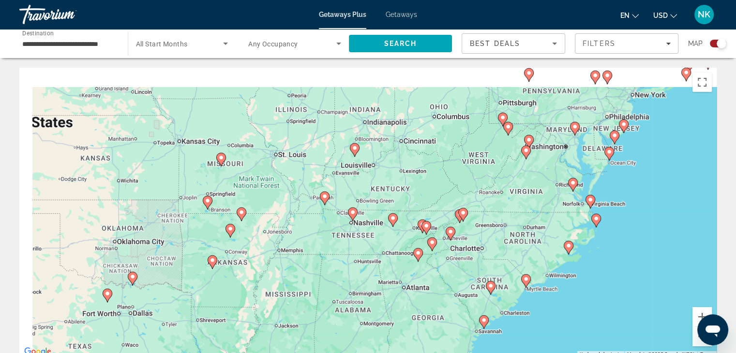
drag, startPoint x: 313, startPoint y: 233, endPoint x: 405, endPoint y: 344, distance: 144.3
click at [405, 344] on div "To activate drag with keyboard, press Alt + Enter. Once in keyboard drag state,…" at bounding box center [367, 213] width 697 height 290
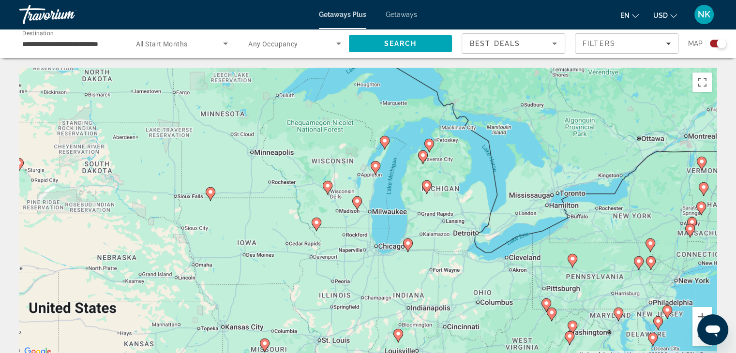
drag, startPoint x: 431, startPoint y: 195, endPoint x: 453, endPoint y: 333, distance: 139.6
click at [453, 333] on div "To activate drag with keyboard, press Alt + Enter. Once in keyboard drag state,…" at bounding box center [367, 213] width 697 height 290
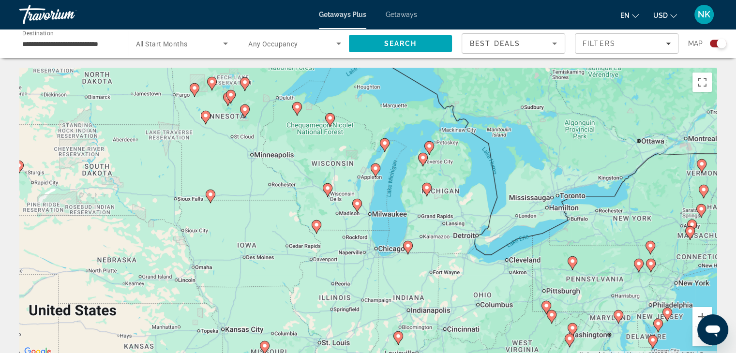
click at [407, 244] on image "Main content" at bounding box center [408, 246] width 6 height 6
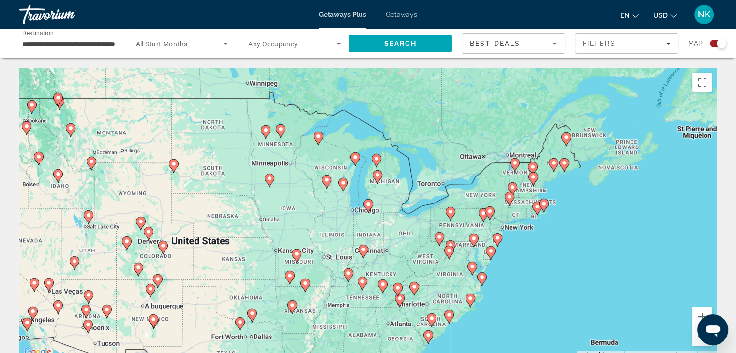
click at [368, 204] on image "Main content" at bounding box center [368, 204] width 6 height 6
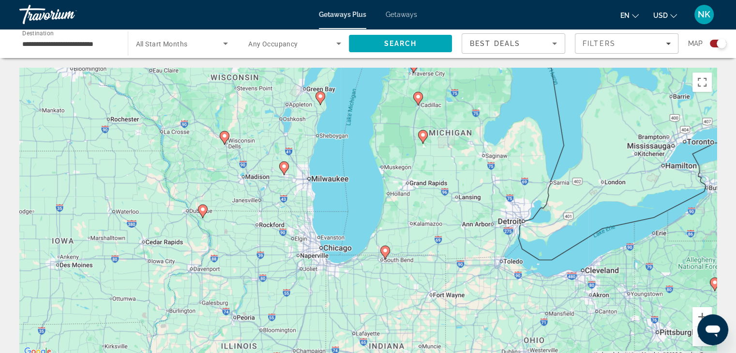
drag, startPoint x: 292, startPoint y: 214, endPoint x: 309, endPoint y: 261, distance: 49.9
click at [309, 261] on div "To activate drag with keyboard, press Alt + Enter. Once in keyboard drag state,…" at bounding box center [367, 213] width 697 height 290
click at [283, 166] on image "Main content" at bounding box center [284, 166] width 6 height 6
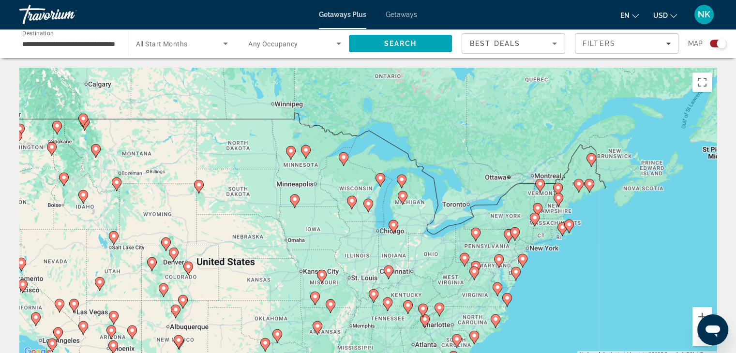
click at [368, 204] on image "Main content" at bounding box center [368, 204] width 6 height 6
type input "**********"
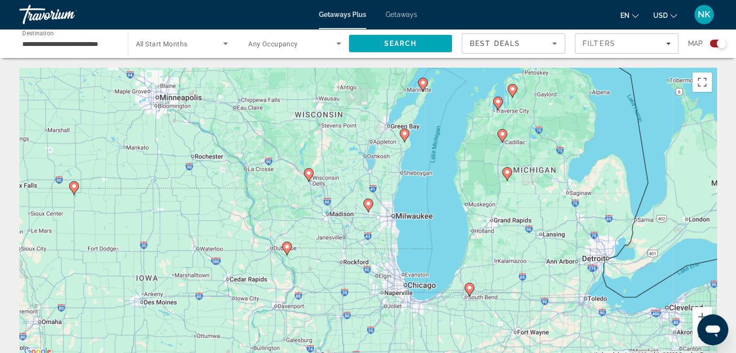
click at [368, 204] on image "Main content" at bounding box center [368, 204] width 6 height 6
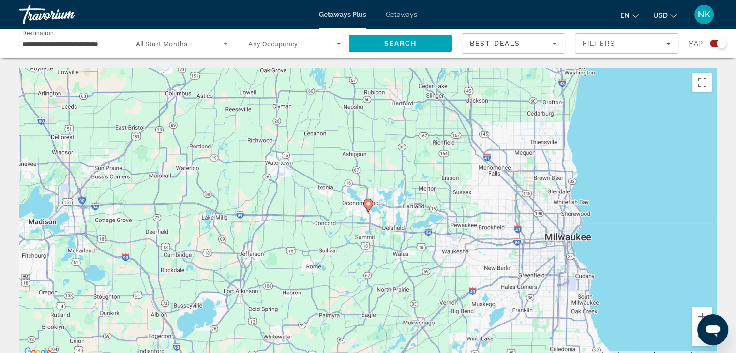
click at [370, 207] on icon "Main content" at bounding box center [367, 205] width 9 height 13
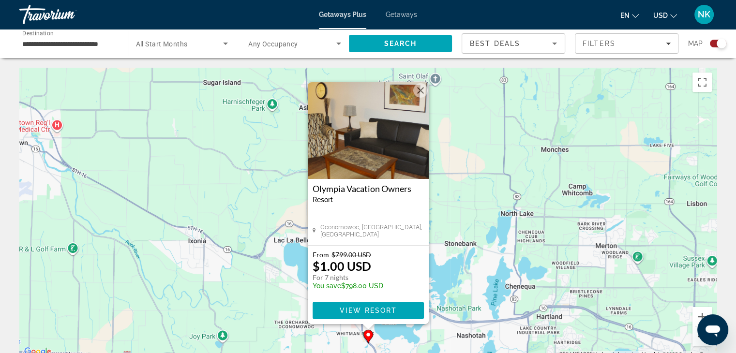
click at [697, 340] on button "Zoom out" at bounding box center [701, 336] width 19 height 19
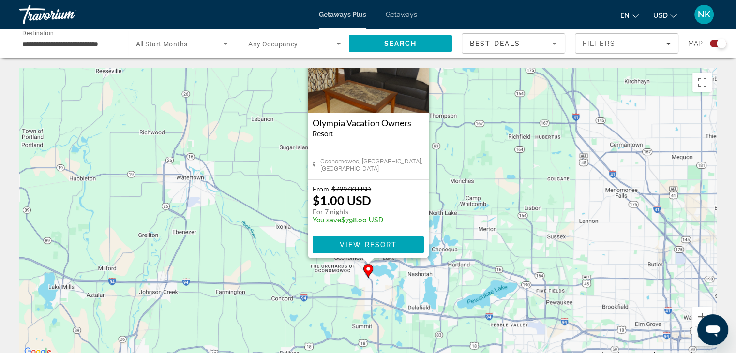
click at [526, 253] on div "To activate drag with keyboard, press Alt + Enter. Once in keyboard drag state,…" at bounding box center [367, 213] width 697 height 290
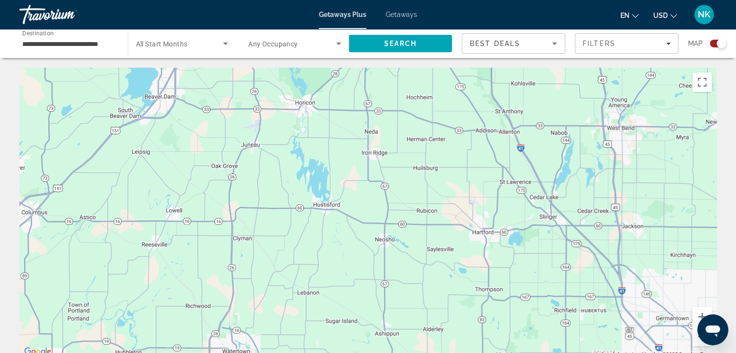
drag, startPoint x: 360, startPoint y: 146, endPoint x: 406, endPoint y: 323, distance: 182.9
click at [406, 323] on div "To activate drag with keyboard, press Alt + Enter. Once in keyboard drag state,…" at bounding box center [367, 213] width 697 height 290
click at [696, 341] on button "Zoom out" at bounding box center [701, 336] width 19 height 19
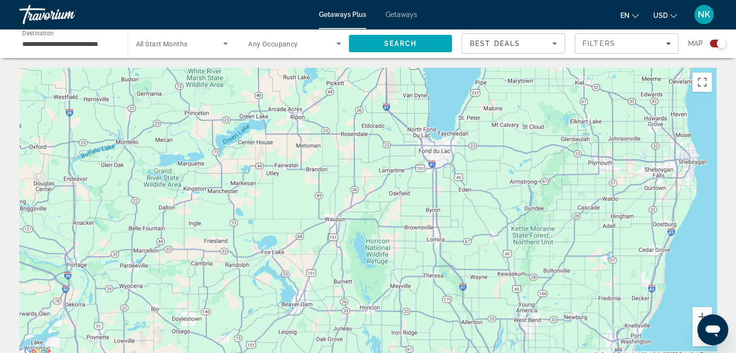
drag, startPoint x: 420, startPoint y: 225, endPoint x: 453, endPoint y: 375, distance: 154.0
click at [453, 353] on html "**********" at bounding box center [368, 176] width 736 height 353
click at [697, 340] on button "Zoom out" at bounding box center [701, 336] width 19 height 19
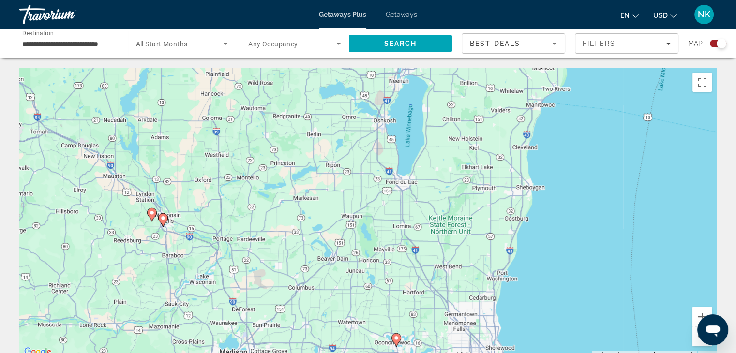
click at [163, 216] on image "Main content" at bounding box center [163, 218] width 6 height 6
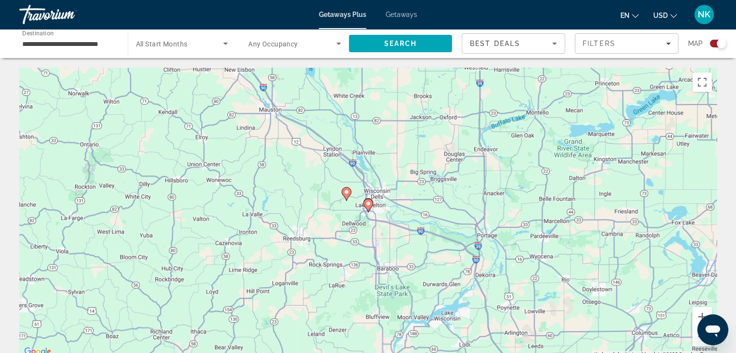
click at [367, 203] on image "Main content" at bounding box center [368, 204] width 6 height 6
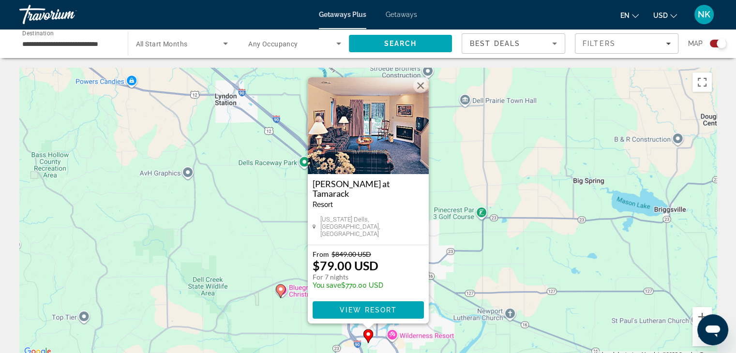
click at [282, 289] on image "Main content" at bounding box center [281, 289] width 6 height 6
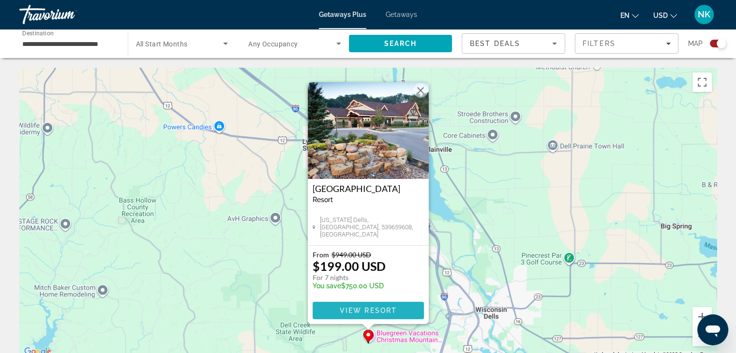
click at [336, 311] on span "Main content" at bounding box center [367, 310] width 111 height 23
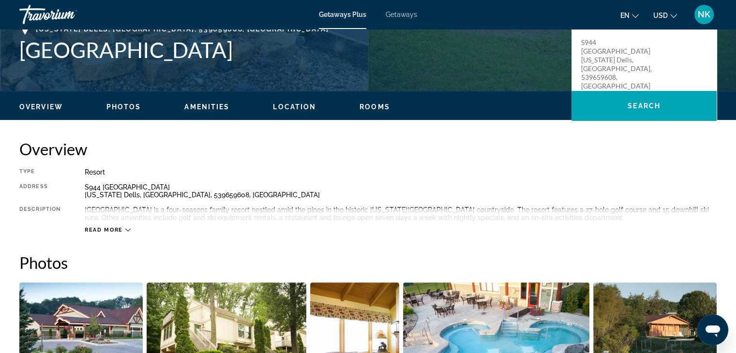
scroll to position [221, 0]
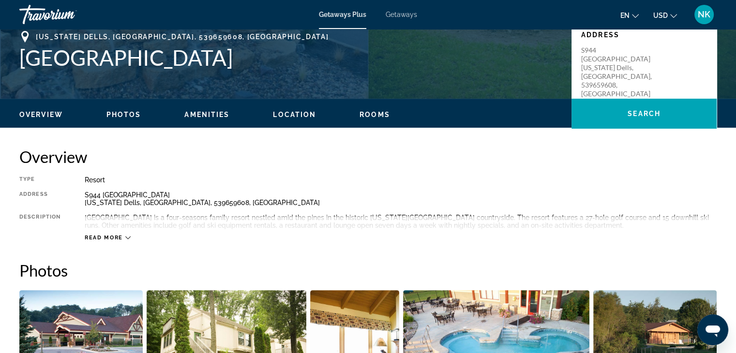
click at [112, 235] on span "Read more" at bounding box center [104, 238] width 38 height 6
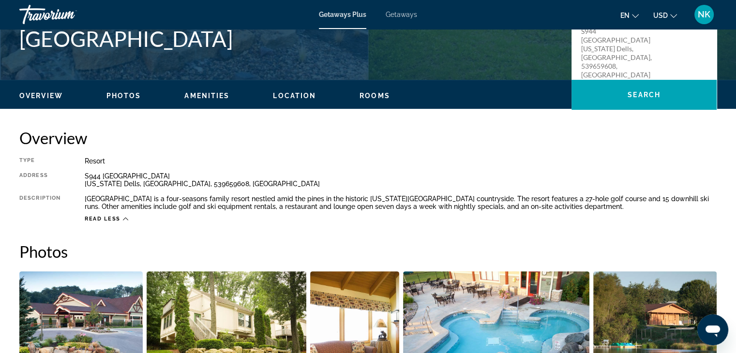
scroll to position [243, 0]
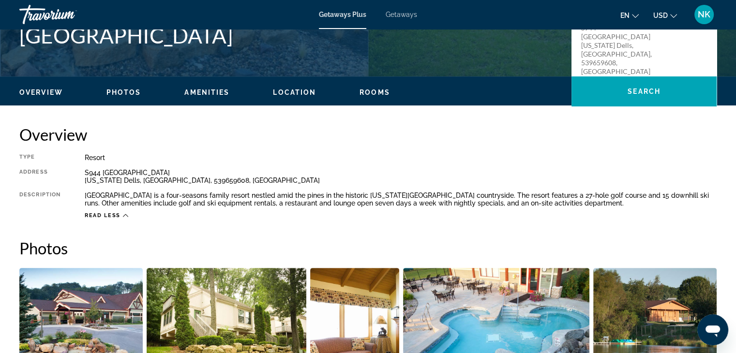
drag, startPoint x: 178, startPoint y: 245, endPoint x: 348, endPoint y: 221, distance: 172.0
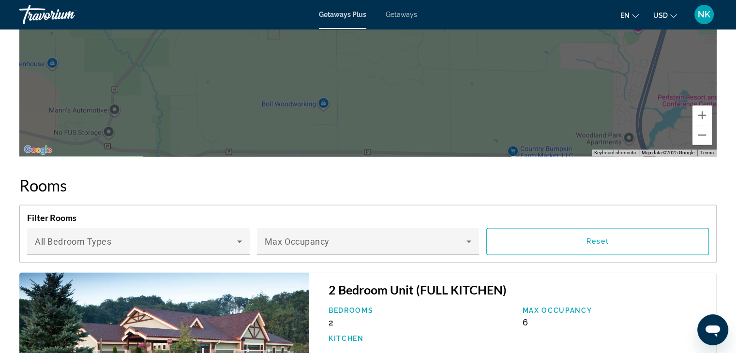
click at [348, 221] on h4 "Filter Rooms" at bounding box center [368, 217] width 682 height 11
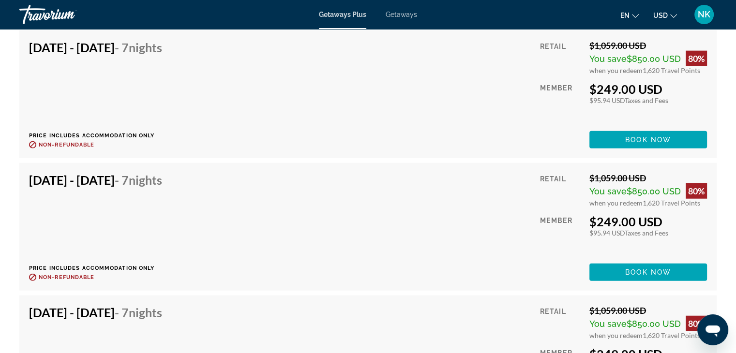
scroll to position [2504, 0]
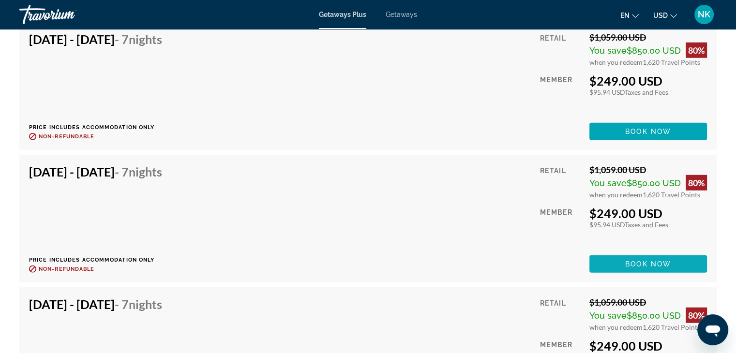
click at [618, 267] on span "Main content" at bounding box center [648, 263] width 118 height 23
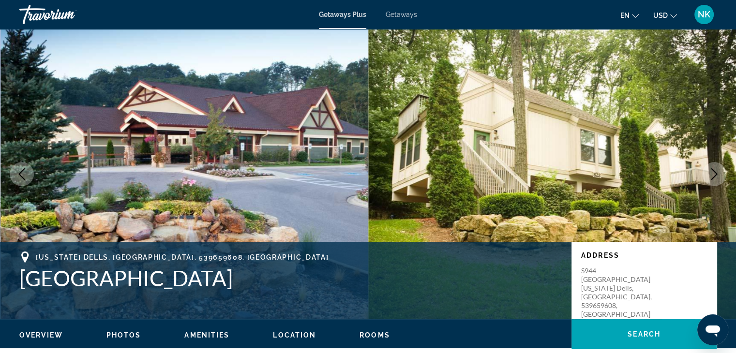
click at [269, 77] on img "Main content" at bounding box center [184, 174] width 368 height 290
click at [128, 335] on span "Photos" at bounding box center [123, 335] width 35 height 8
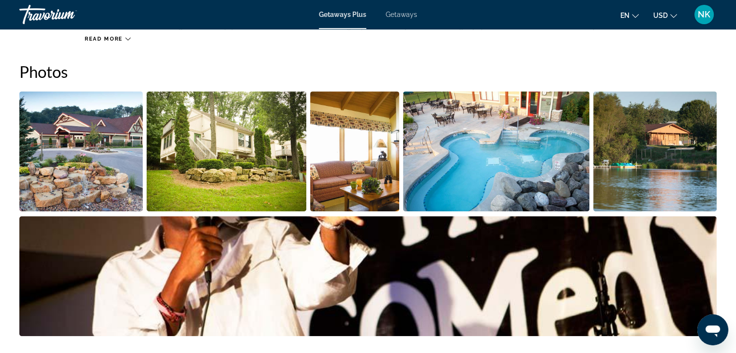
scroll to position [423, 0]
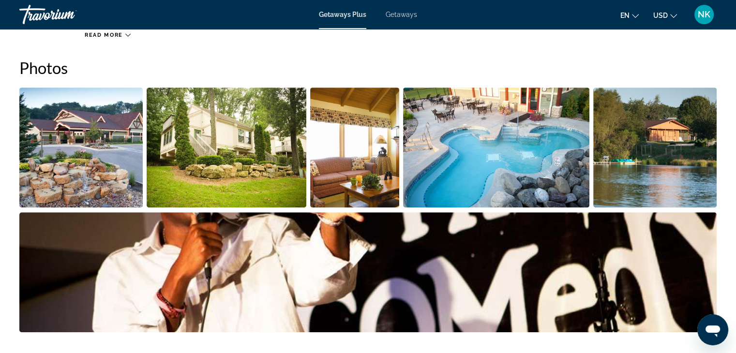
click at [89, 177] on img "Open full-screen image slider" at bounding box center [80, 148] width 123 height 120
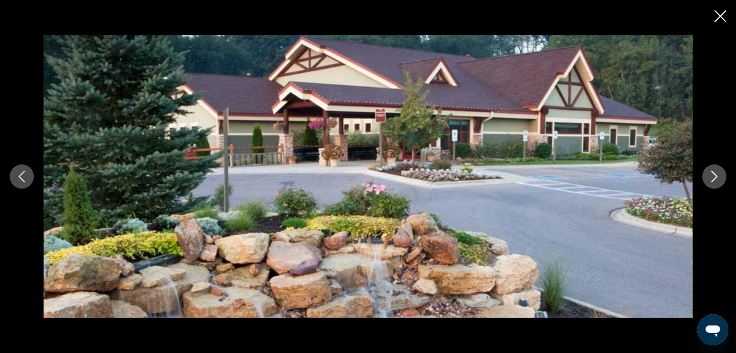
click at [714, 178] on icon "Next image" at bounding box center [714, 177] width 6 height 12
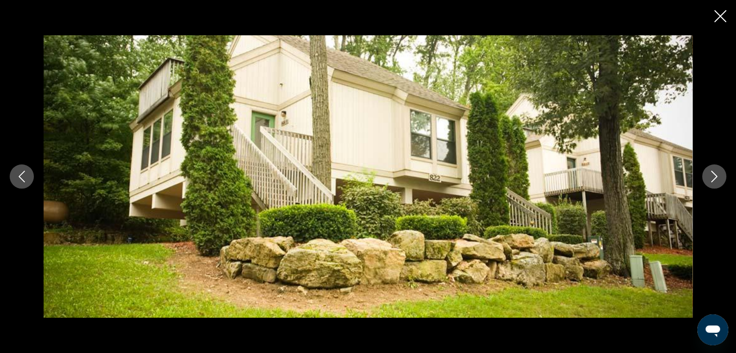
click at [714, 178] on icon "Next image" at bounding box center [714, 177] width 6 height 12
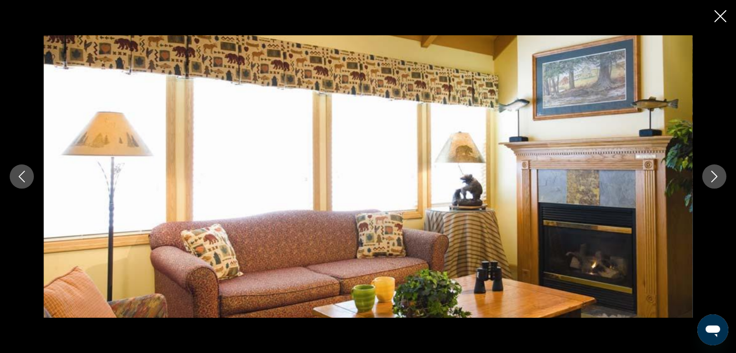
click at [714, 178] on icon "Next image" at bounding box center [714, 177] width 6 height 12
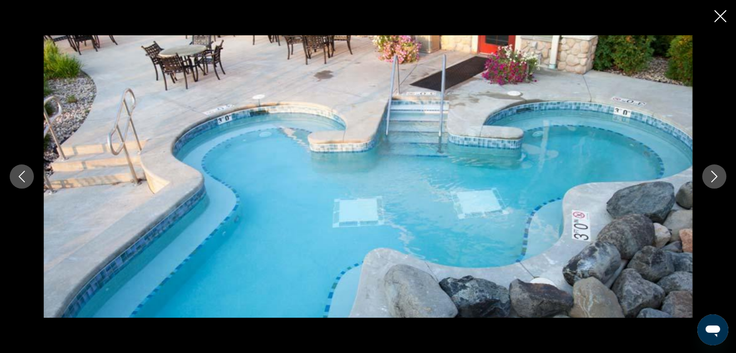
click at [21, 176] on icon "Previous image" at bounding box center [22, 177] width 12 height 12
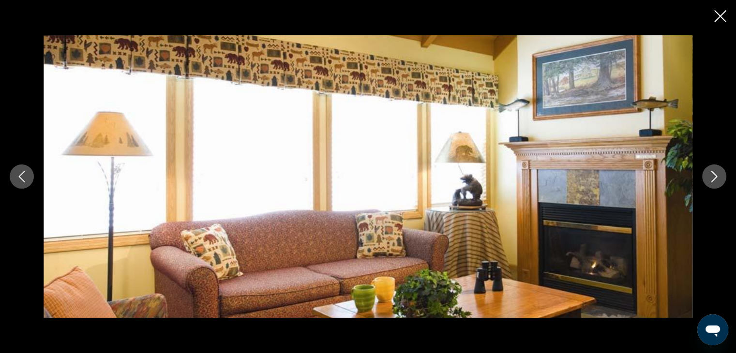
click at [710, 175] on icon "Next image" at bounding box center [714, 177] width 12 height 12
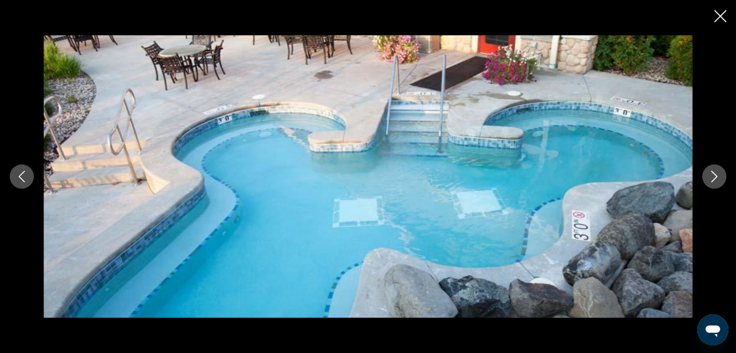
click at [710, 175] on icon "Next image" at bounding box center [714, 177] width 12 height 12
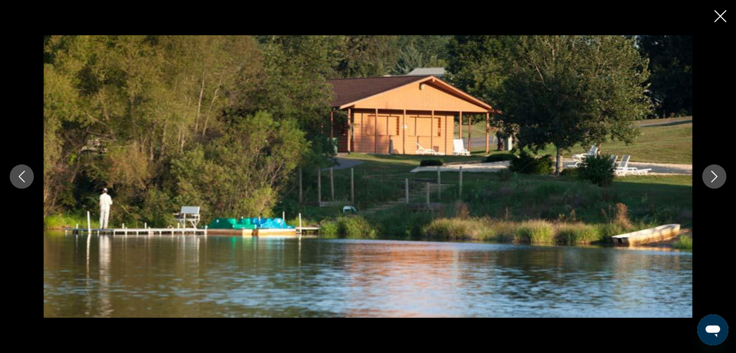
click at [710, 175] on icon "Next image" at bounding box center [714, 177] width 12 height 12
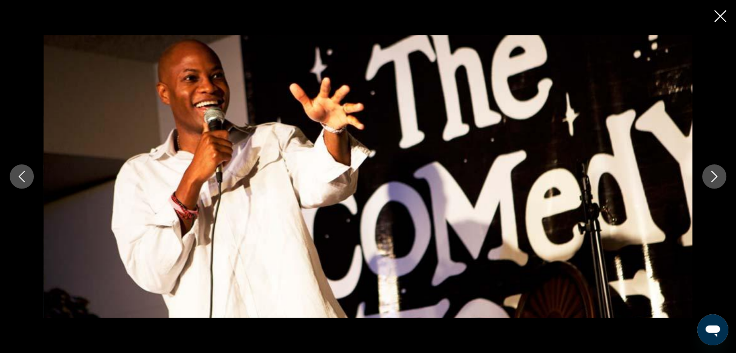
click at [712, 175] on icon "Next image" at bounding box center [714, 177] width 12 height 12
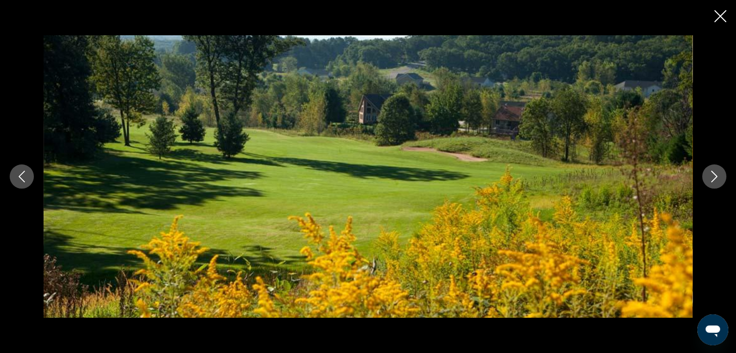
click at [712, 175] on icon "Next image" at bounding box center [714, 177] width 12 height 12
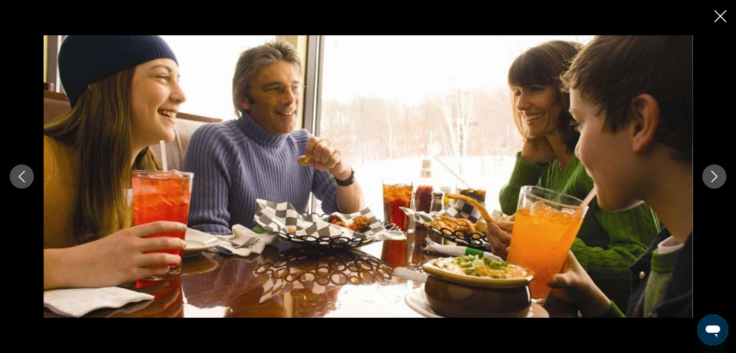
click at [712, 175] on icon "Next image" at bounding box center [714, 177] width 12 height 12
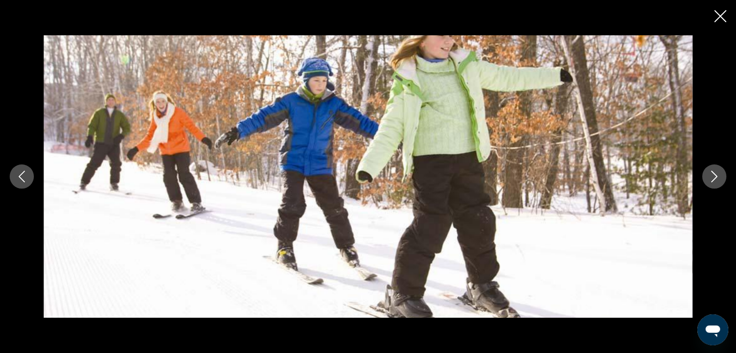
click at [712, 175] on icon "Next image" at bounding box center [714, 177] width 12 height 12
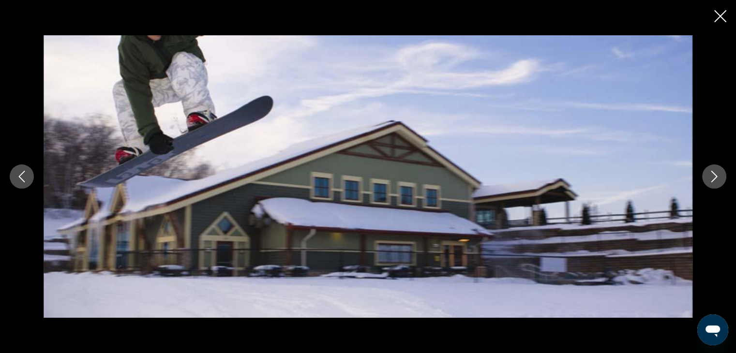
click at [712, 175] on icon "Next image" at bounding box center [714, 177] width 12 height 12
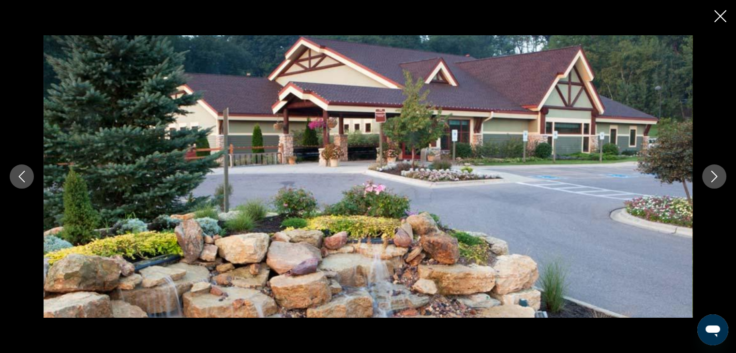
click at [712, 175] on icon "Next image" at bounding box center [714, 177] width 12 height 12
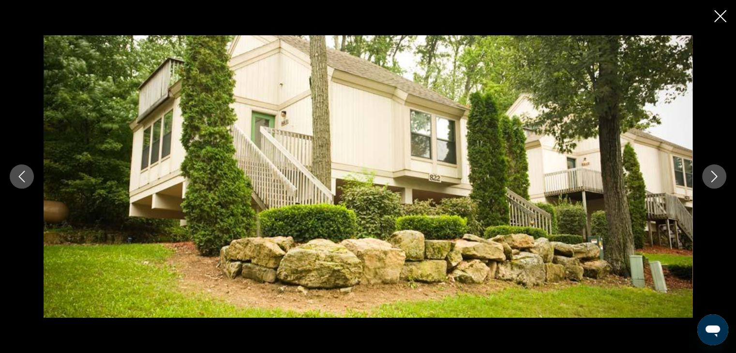
click at [716, 21] on icon "Close slideshow" at bounding box center [720, 16] width 12 height 12
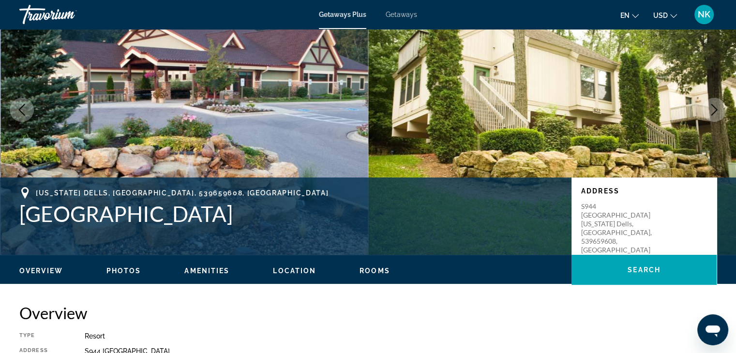
scroll to position [0, 0]
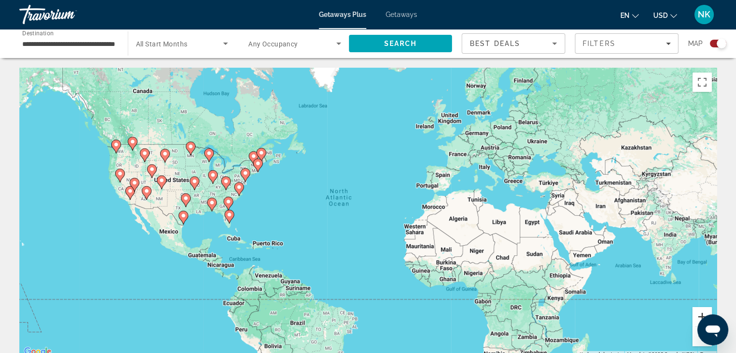
click at [700, 312] on button "Zoom in" at bounding box center [701, 316] width 19 height 19
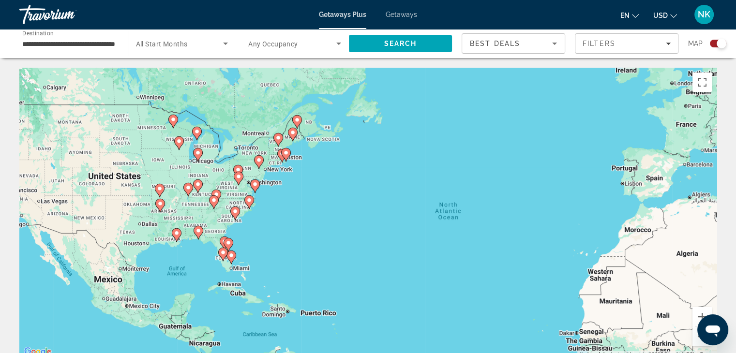
drag, startPoint x: 213, startPoint y: 202, endPoint x: 367, endPoint y: 264, distance: 165.8
click at [367, 264] on div "To activate drag with keyboard, press Alt + Enter. Once in keyboard drag state,…" at bounding box center [367, 213] width 697 height 290
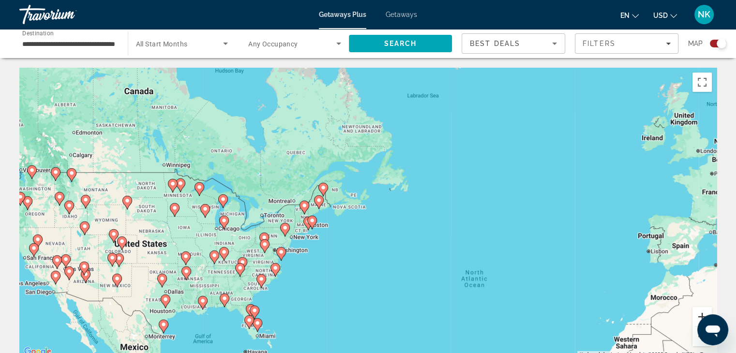
click at [696, 313] on button "Zoom in" at bounding box center [701, 316] width 19 height 19
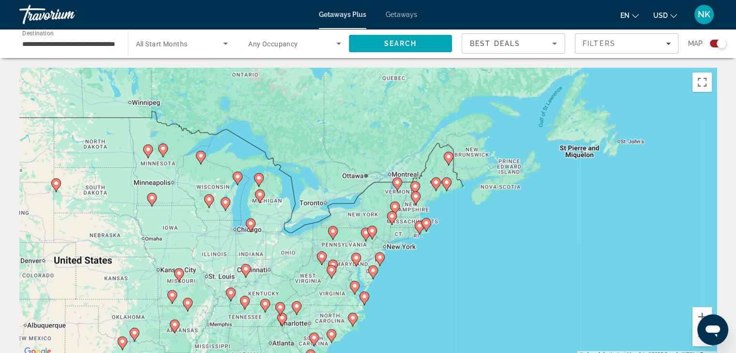
drag, startPoint x: 403, startPoint y: 300, endPoint x: 600, endPoint y: 296, distance: 196.9
click at [600, 296] on div "To activate drag with keyboard, press Alt + Enter. Once in keyboard drag state,…" at bounding box center [367, 213] width 697 height 290
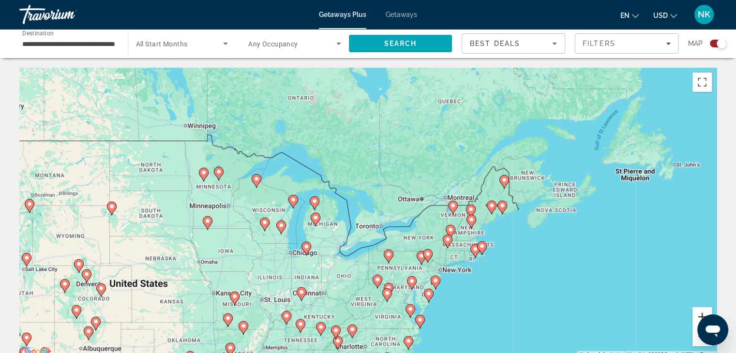
click at [698, 312] on button "Zoom in" at bounding box center [701, 316] width 19 height 19
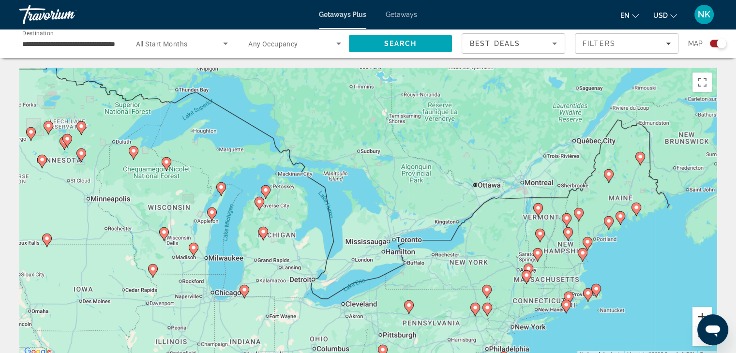
click at [695, 312] on button "Zoom in" at bounding box center [701, 316] width 19 height 19
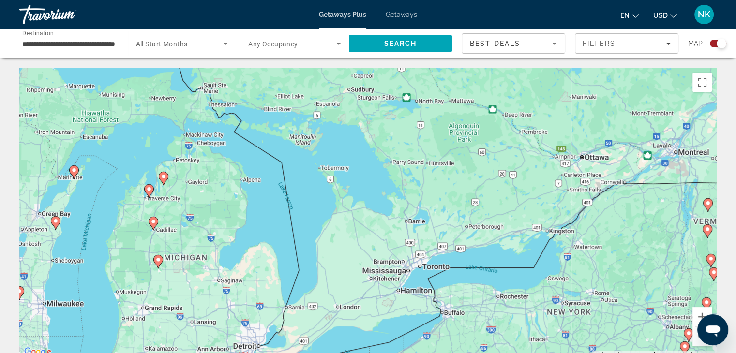
click at [72, 172] on image "Main content" at bounding box center [74, 170] width 6 height 6
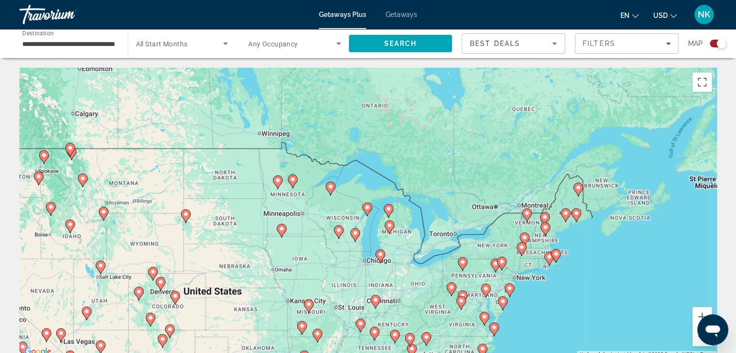
click at [369, 208] on image "Main content" at bounding box center [367, 208] width 6 height 6
type input "**********"
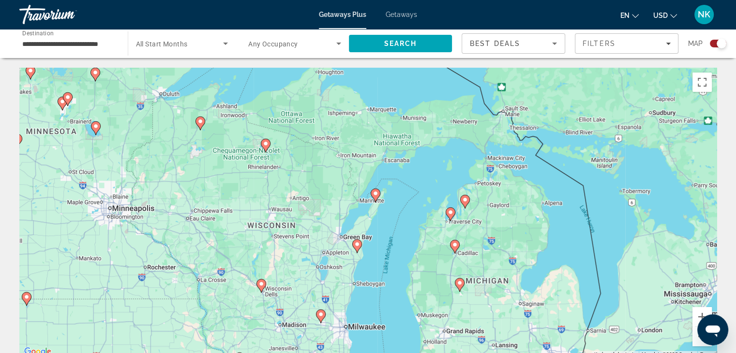
drag, startPoint x: 304, startPoint y: 143, endPoint x: 277, endPoint y: 178, distance: 44.5
click at [277, 178] on div "To activate drag with keyboard, press Alt + Enter. Once in keyboard drag state,…" at bounding box center [367, 213] width 697 height 290
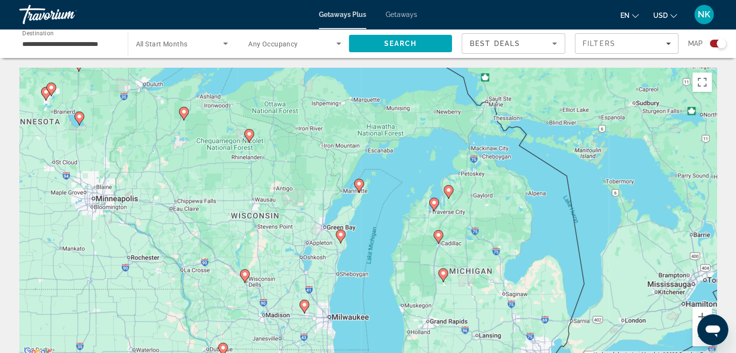
click at [356, 184] on image "Main content" at bounding box center [359, 184] width 6 height 6
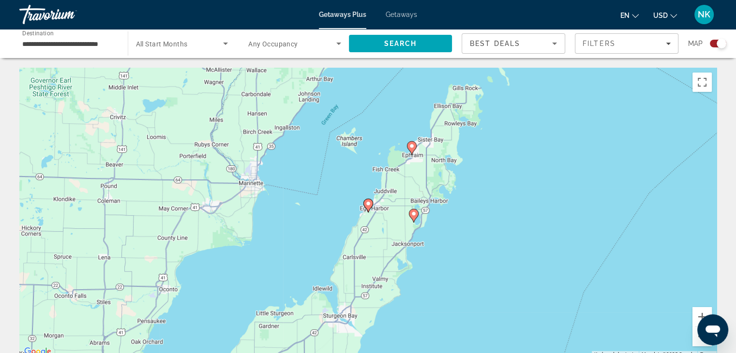
click at [368, 204] on image "Main content" at bounding box center [368, 204] width 6 height 6
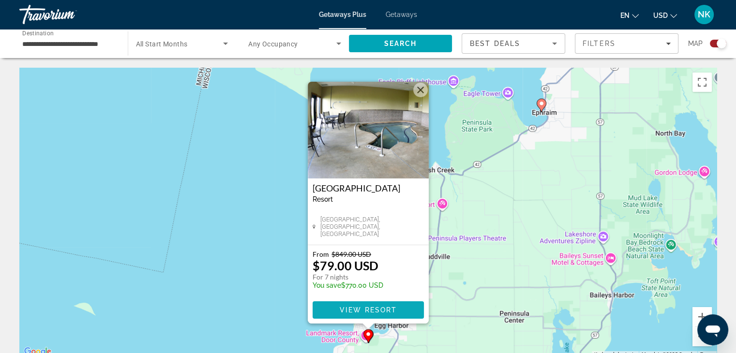
click at [359, 306] on span "View Resort" at bounding box center [367, 310] width 57 height 8
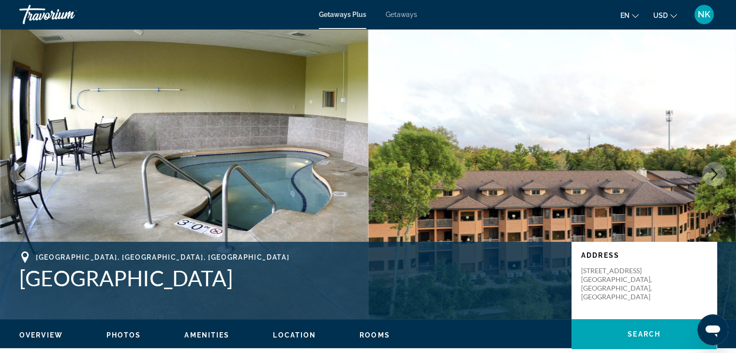
click at [710, 170] on icon "Next image" at bounding box center [714, 174] width 12 height 12
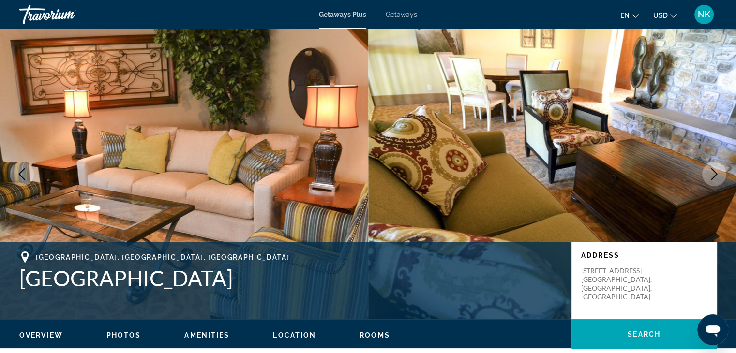
click at [710, 170] on icon "Next image" at bounding box center [714, 174] width 12 height 12
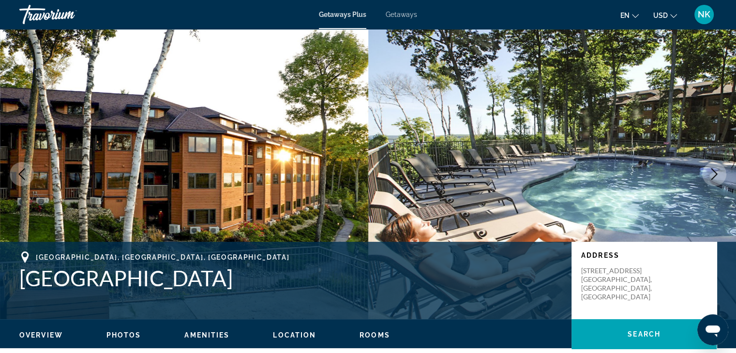
click at [710, 170] on icon "Next image" at bounding box center [714, 174] width 12 height 12
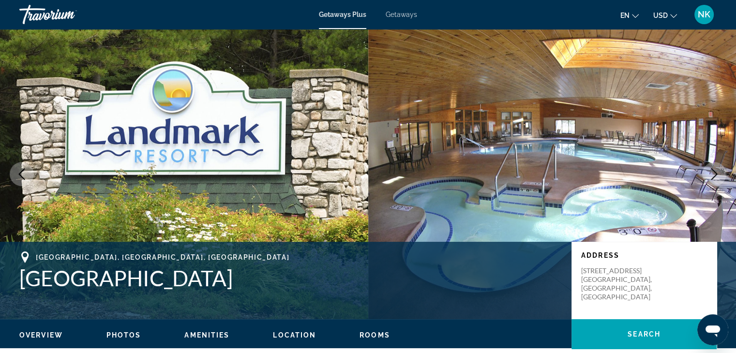
click at [710, 170] on icon "Next image" at bounding box center [714, 174] width 12 height 12
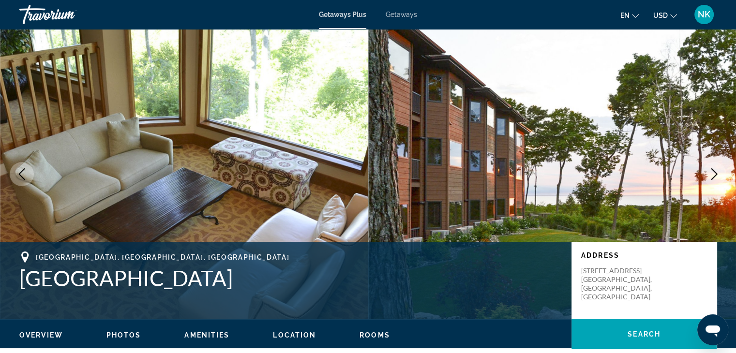
click at [710, 170] on icon "Next image" at bounding box center [714, 174] width 12 height 12
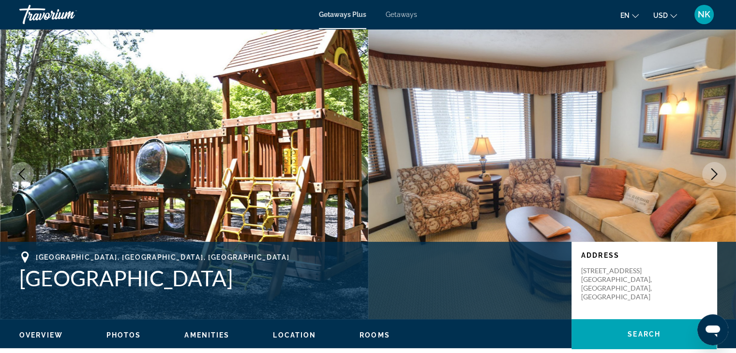
click at [710, 170] on icon "Next image" at bounding box center [714, 174] width 12 height 12
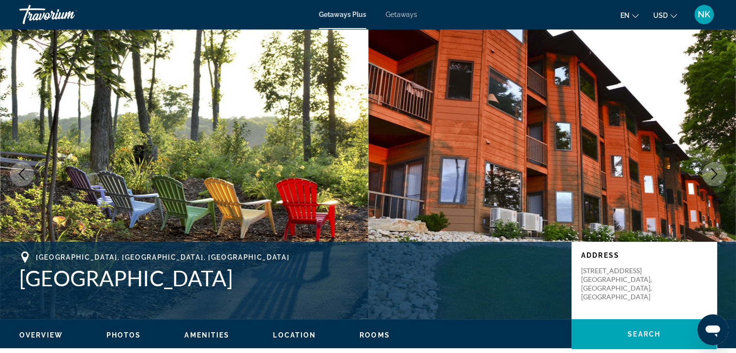
click at [710, 170] on icon "Next image" at bounding box center [714, 174] width 12 height 12
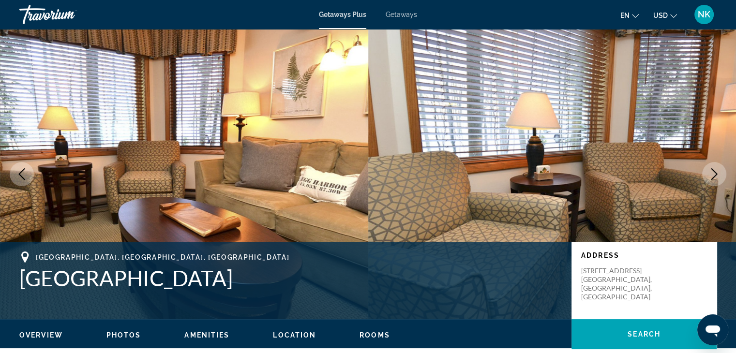
click at [710, 170] on icon "Next image" at bounding box center [714, 174] width 12 height 12
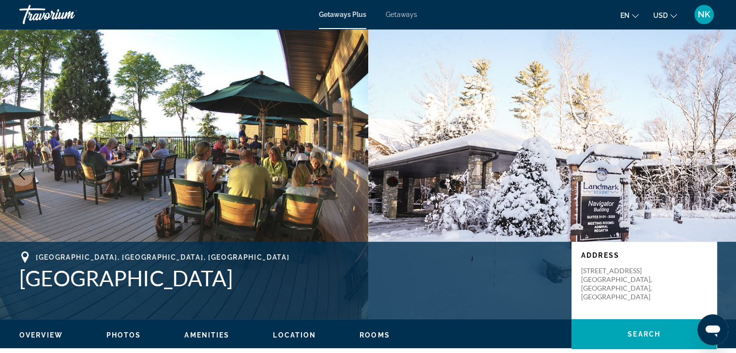
click at [710, 170] on icon "Next image" at bounding box center [714, 174] width 12 height 12
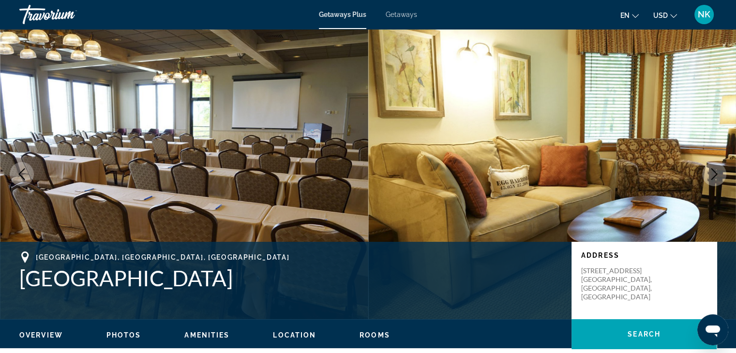
click at [710, 170] on icon "Next image" at bounding box center [714, 174] width 12 height 12
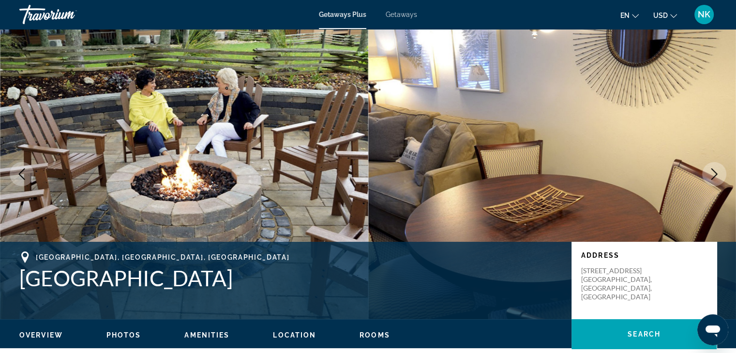
click at [710, 170] on icon "Next image" at bounding box center [714, 174] width 12 height 12
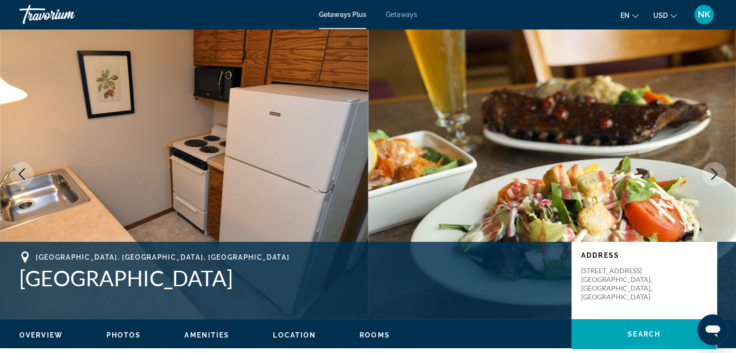
click at [710, 170] on icon "Next image" at bounding box center [714, 174] width 12 height 12
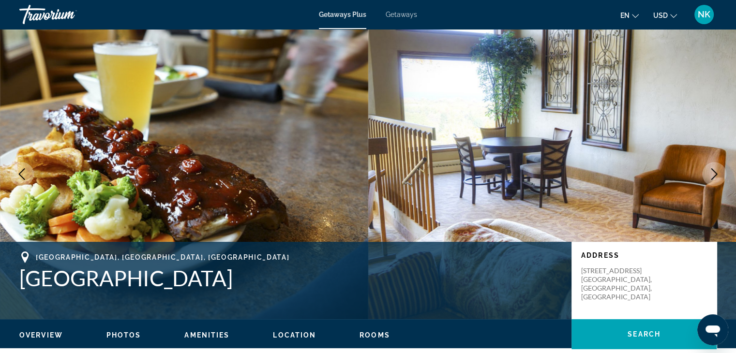
click at [710, 170] on icon "Next image" at bounding box center [714, 174] width 12 height 12
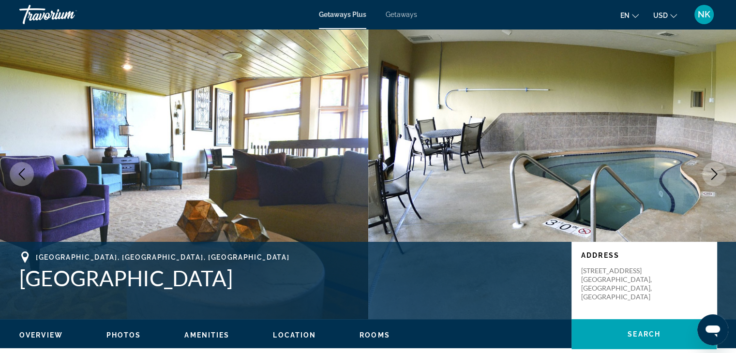
click at [710, 170] on icon "Next image" at bounding box center [714, 174] width 12 height 12
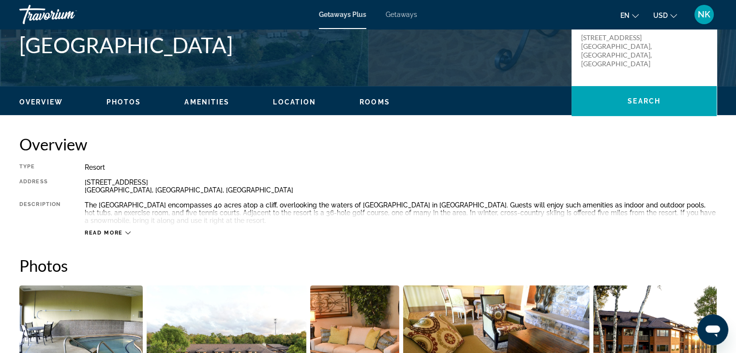
scroll to position [230, 0]
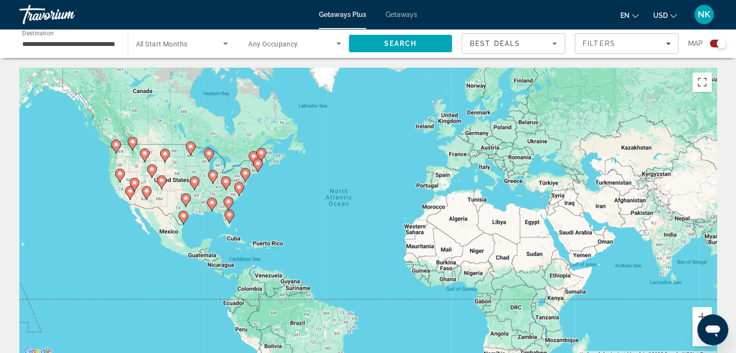
click at [208, 155] on image "Main content" at bounding box center [209, 153] width 6 height 6
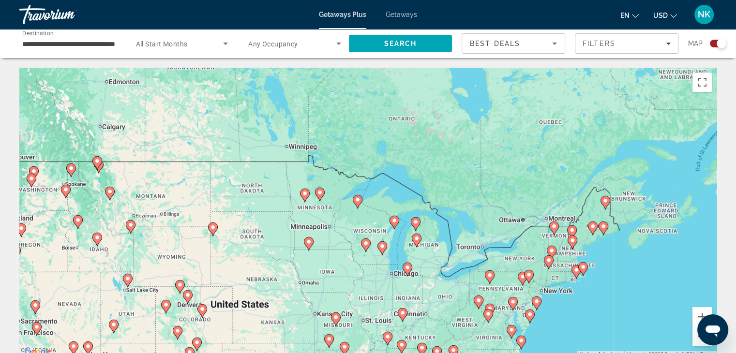
click at [358, 205] on icon "Main content" at bounding box center [357, 201] width 9 height 13
type input "**********"
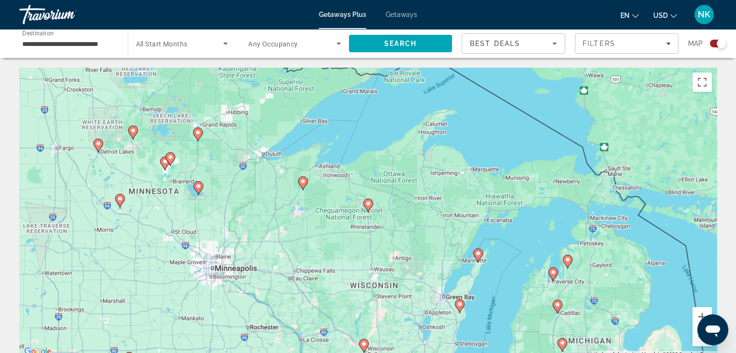
click at [368, 202] on image "Main content" at bounding box center [368, 204] width 6 height 6
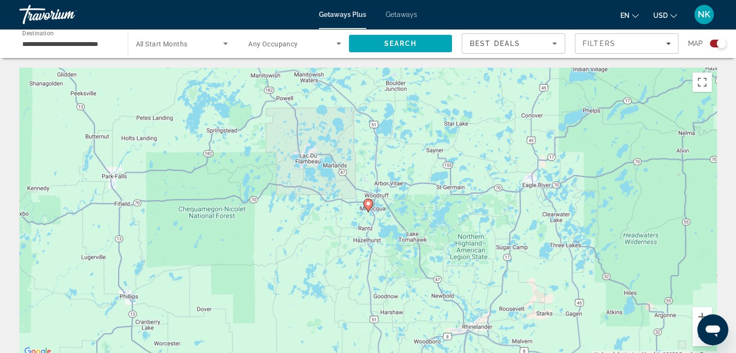
click at [368, 202] on image "Main content" at bounding box center [368, 204] width 6 height 6
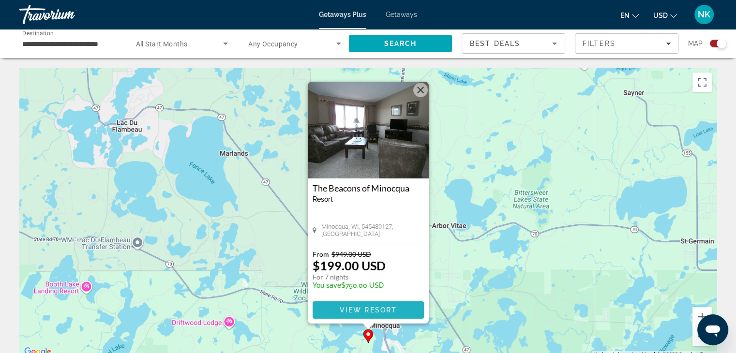
click at [356, 311] on span "View Resort" at bounding box center [367, 310] width 57 height 8
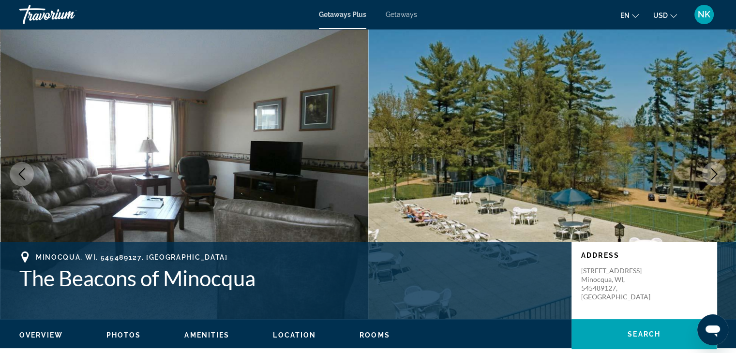
click at [713, 174] on icon "Next image" at bounding box center [714, 174] width 12 height 12
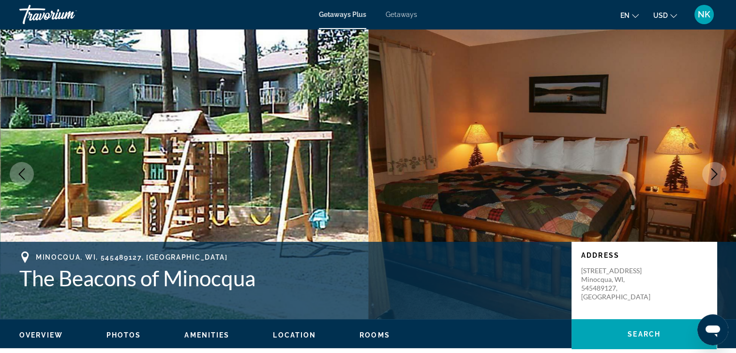
click at [713, 174] on icon "Next image" at bounding box center [714, 174] width 12 height 12
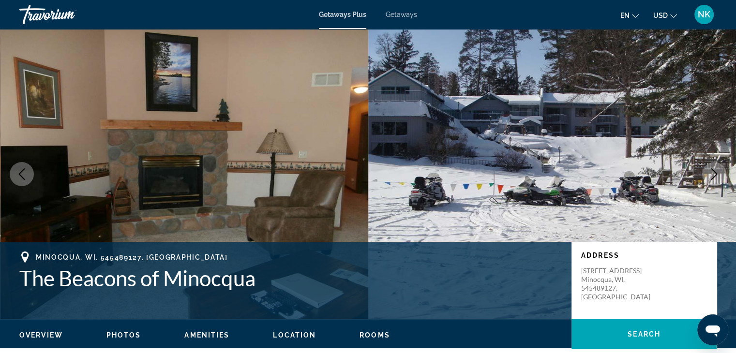
click at [713, 174] on icon "Next image" at bounding box center [714, 174] width 12 height 12
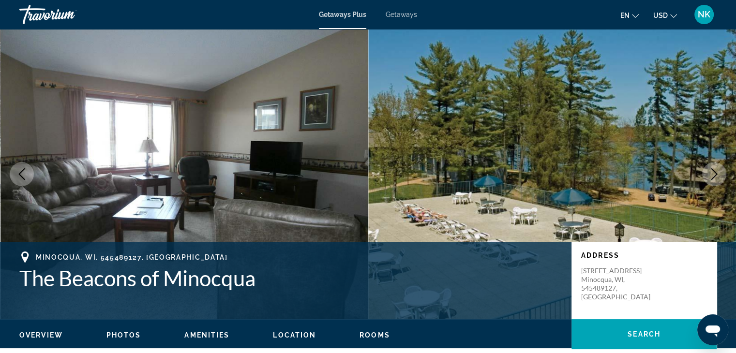
click at [713, 174] on icon "Next image" at bounding box center [714, 174] width 12 height 12
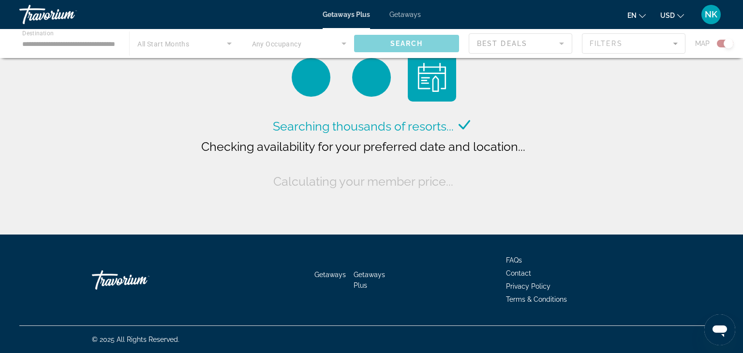
click at [199, 51] on div "Main content" at bounding box center [371, 43] width 743 height 29
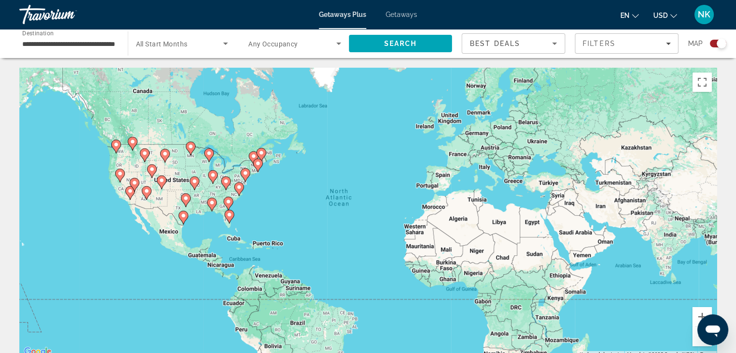
click at [226, 42] on icon "Search widget" at bounding box center [226, 44] width 12 height 12
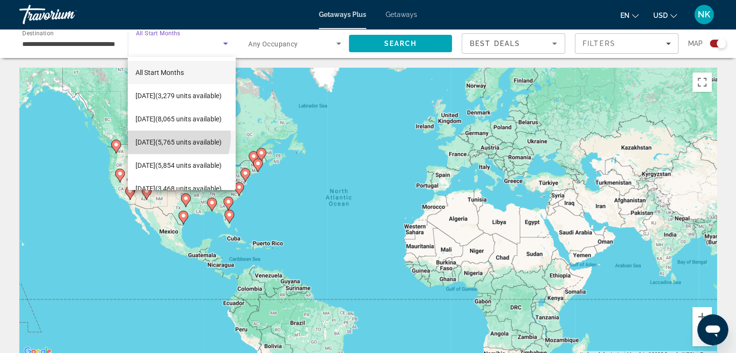
click at [170, 137] on span "[DATE] (5,765 units available)" at bounding box center [178, 142] width 86 height 12
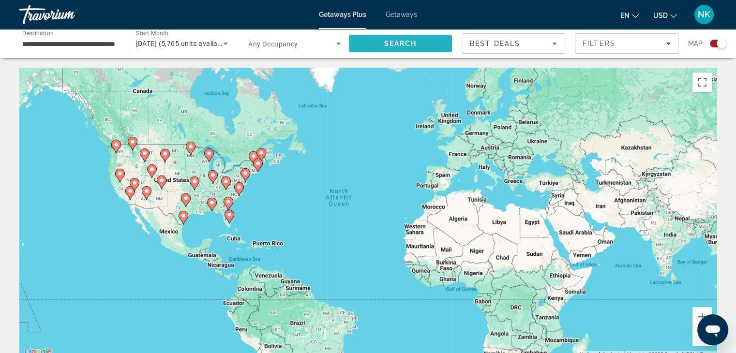
click at [406, 43] on span "Search" at bounding box center [400, 44] width 33 height 8
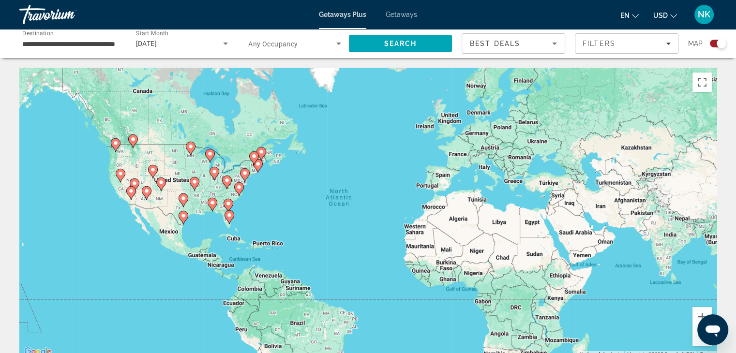
click at [207, 153] on icon "Main content" at bounding box center [209, 155] width 9 height 13
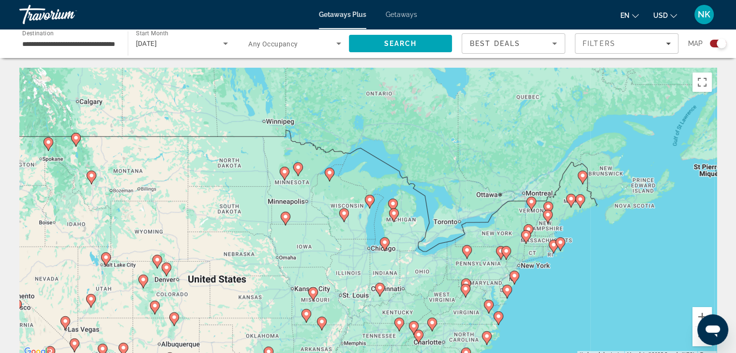
click at [371, 200] on image "Main content" at bounding box center [370, 200] width 6 height 6
type input "**********"
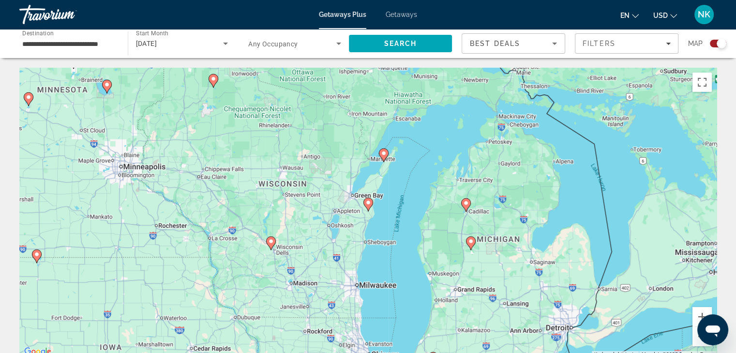
click at [212, 80] on image "Main content" at bounding box center [213, 79] width 6 height 6
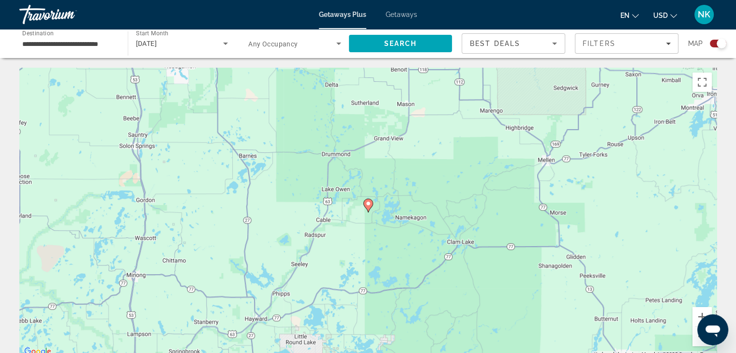
click at [371, 207] on icon "Main content" at bounding box center [367, 205] width 9 height 13
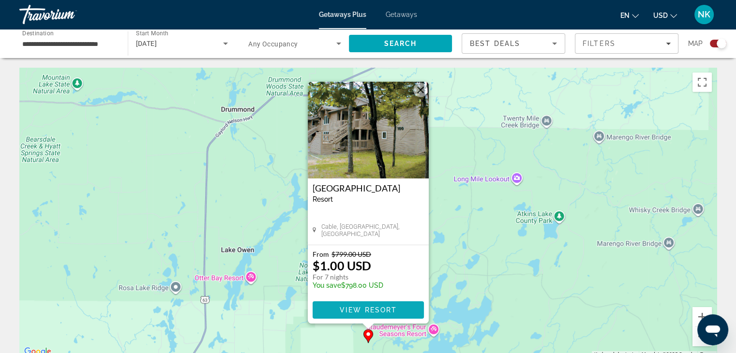
click at [379, 310] on span "View Resort" at bounding box center [367, 310] width 57 height 8
